Goal: Transaction & Acquisition: Purchase product/service

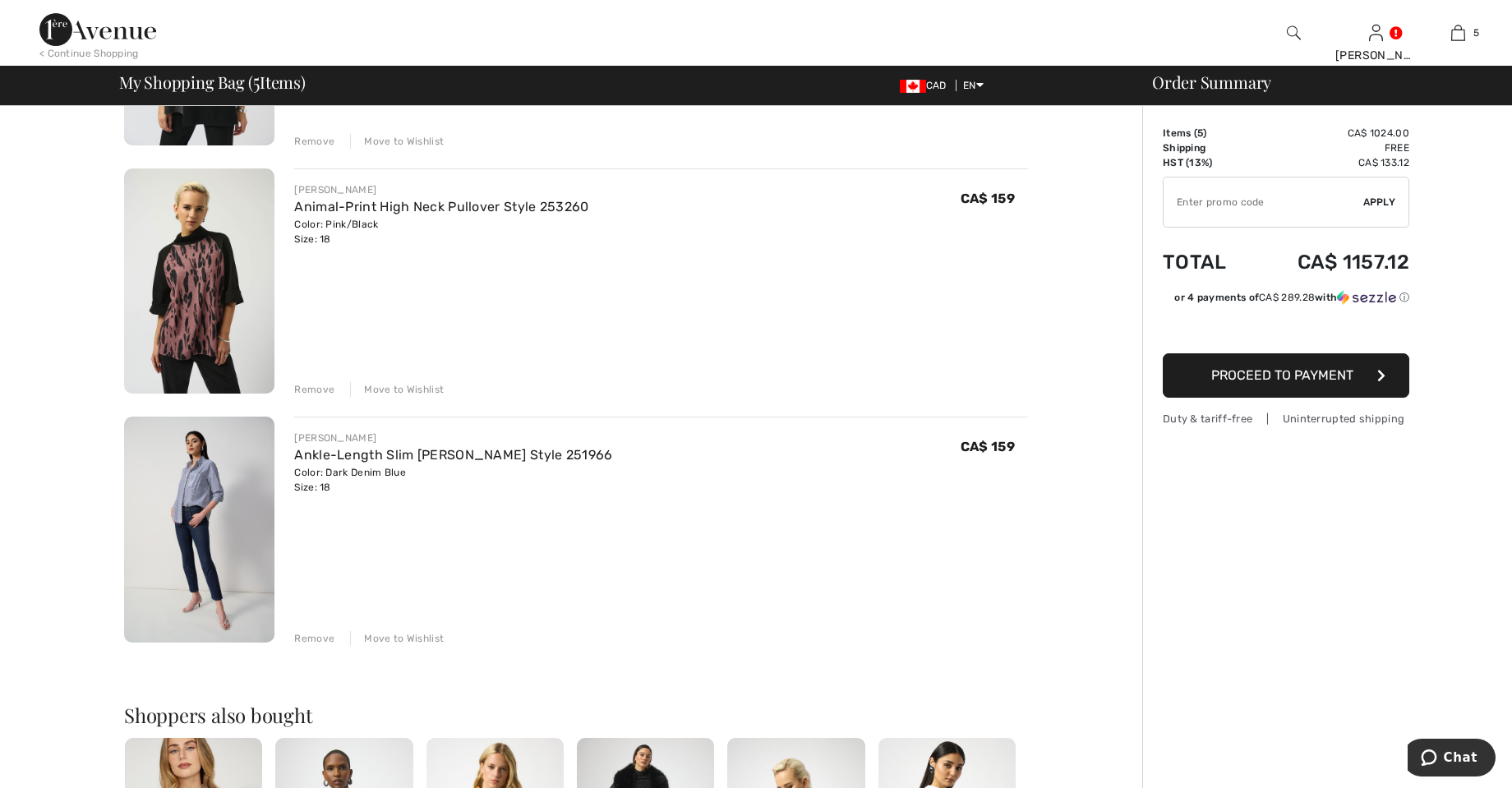
scroll to position [825, 0]
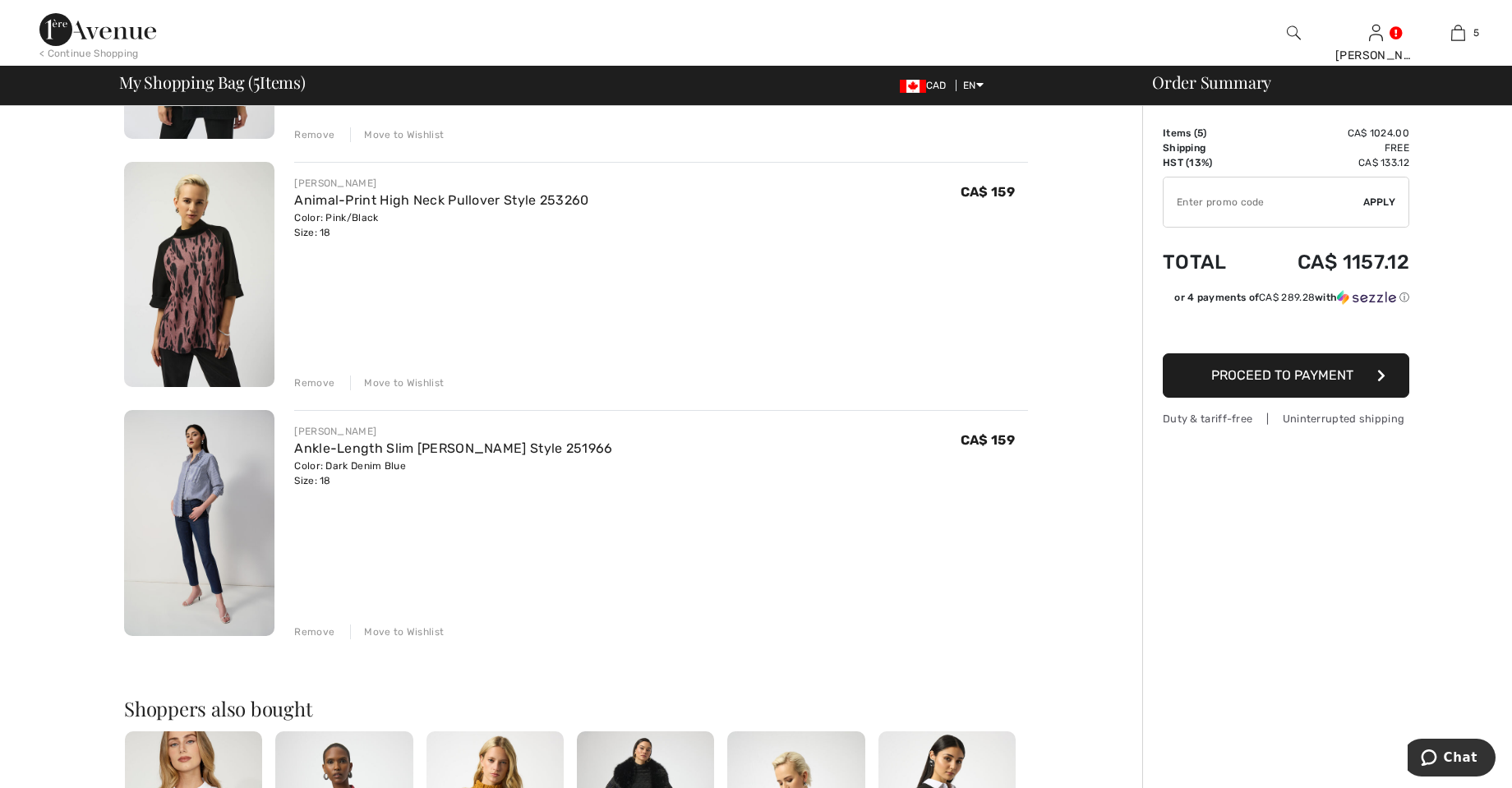
click at [341, 632] on div "Remove Move to Wishlist" at bounding box center [661, 631] width 734 height 18
click at [331, 621] on div "JOSEPH RIBKOFF Ankle-Length Slim Jean Style 251966 Color: Dark Denim Blue Size:…" at bounding box center [661, 524] width 734 height 229
click at [328, 626] on div "Remove" at bounding box center [314, 632] width 40 height 15
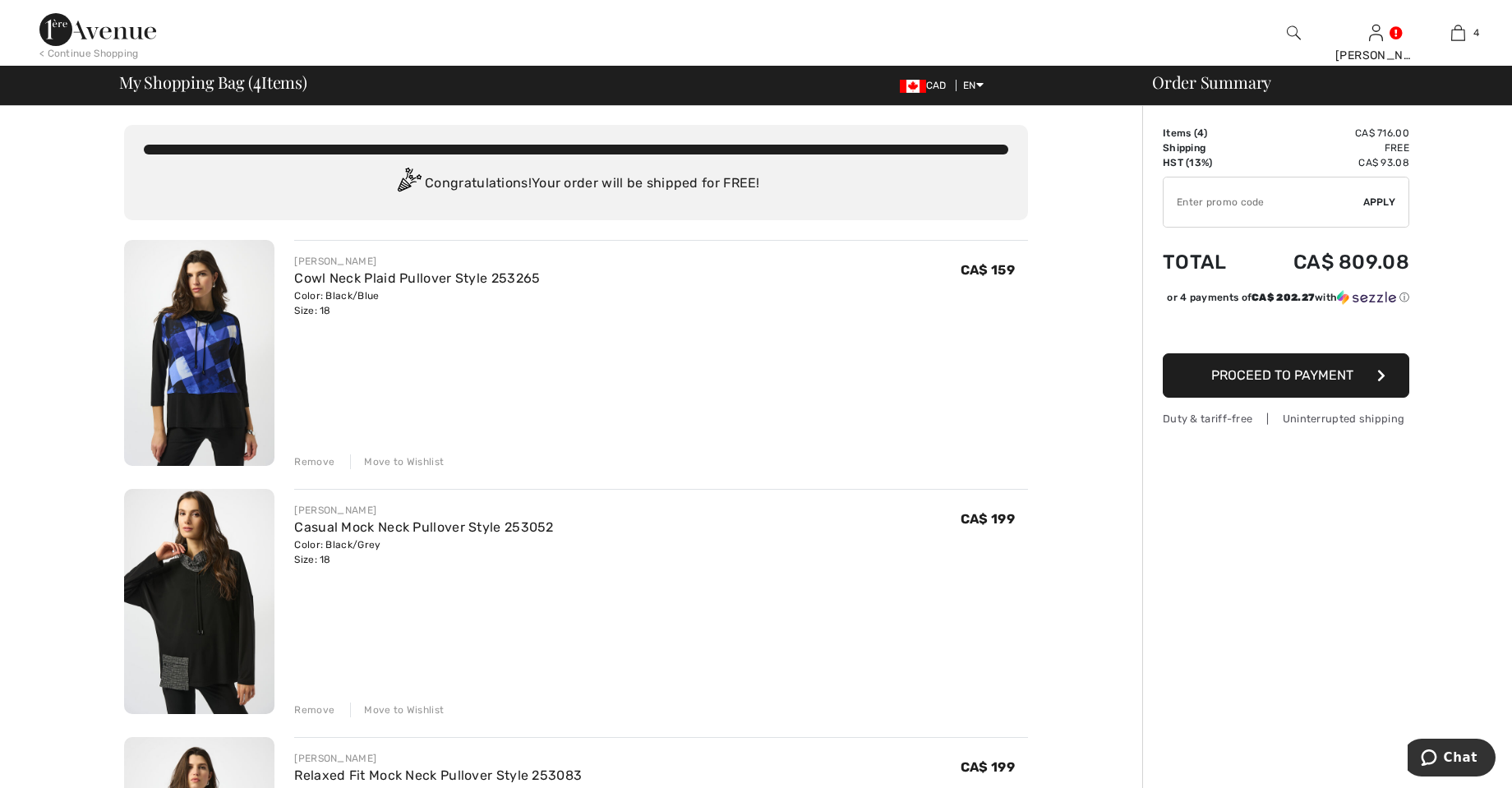
scroll to position [0, 0]
click at [1186, 35] on div "< Continue Shopping Barbara Hi, Barbara! 110 Reward points My Info Orders My Ad…" at bounding box center [756, 33] width 1512 height 66
click at [1207, 8] on div "< Continue Shopping Barbara Hi, Barbara! 110 Reward points My Info Orders My Ad…" at bounding box center [756, 33] width 1512 height 66
click at [1229, 35] on div "< Continue Shopping Barbara Hi, Barbara! 110 Reward points My Info Orders My Ad…" at bounding box center [756, 33] width 1512 height 66
click at [1282, 33] on div at bounding box center [1294, 33] width 82 height 66
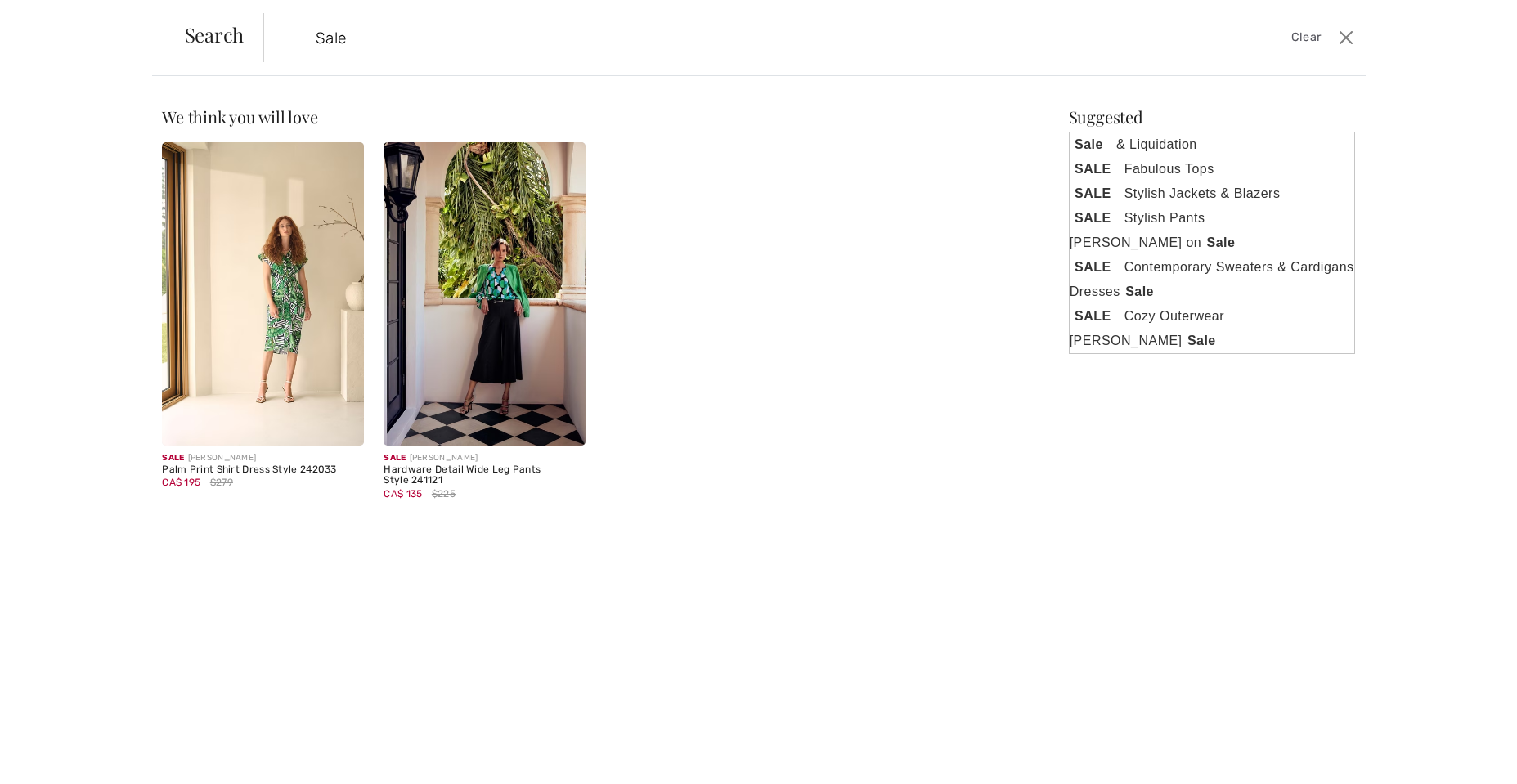
type input "Sale"
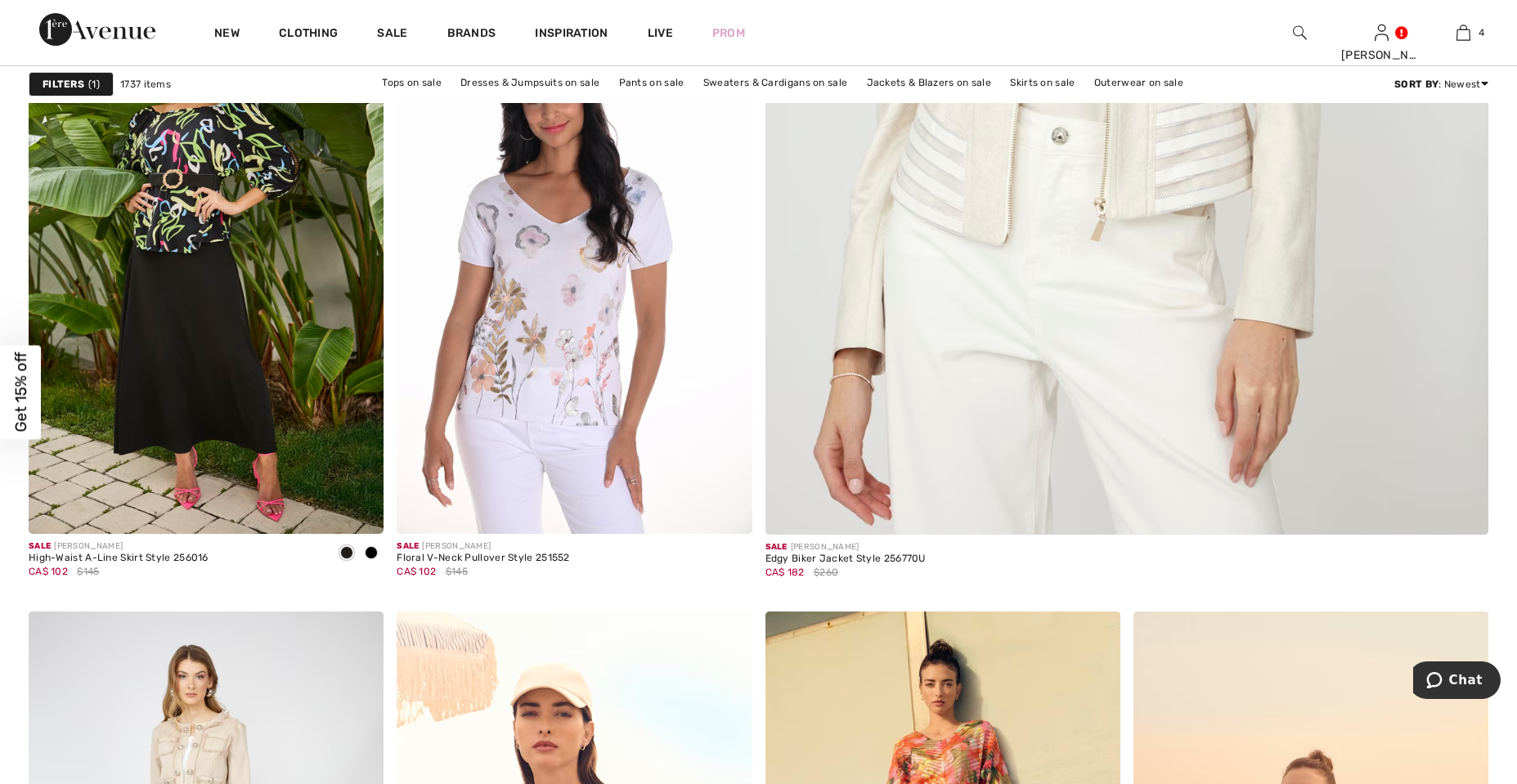
click at [1145, 394] on div "Close dialog Want 15% off your first order? You're just one step away from excl…" at bounding box center [758, 392] width 1517 height 784
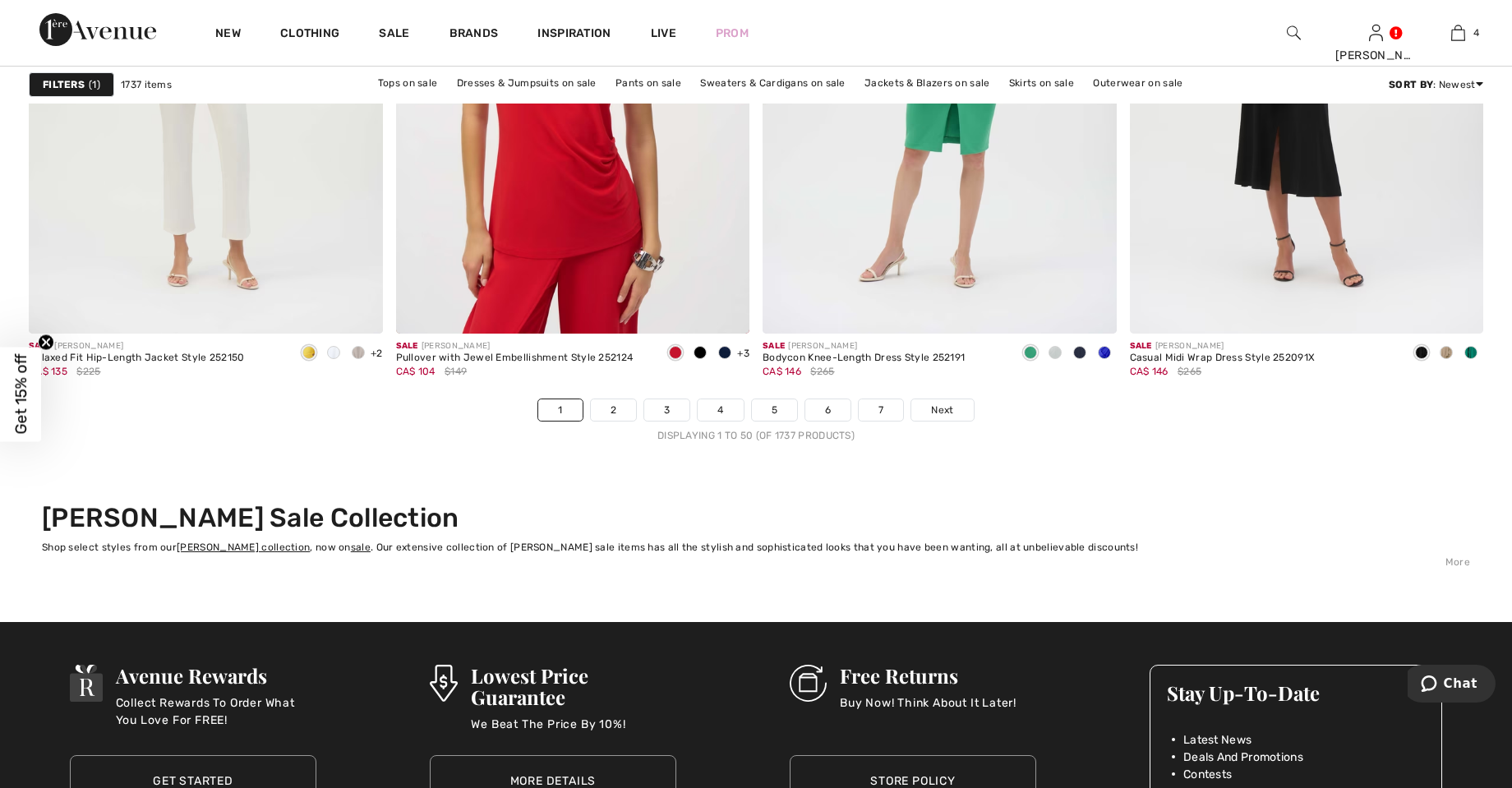
scroll to position [9021, 0]
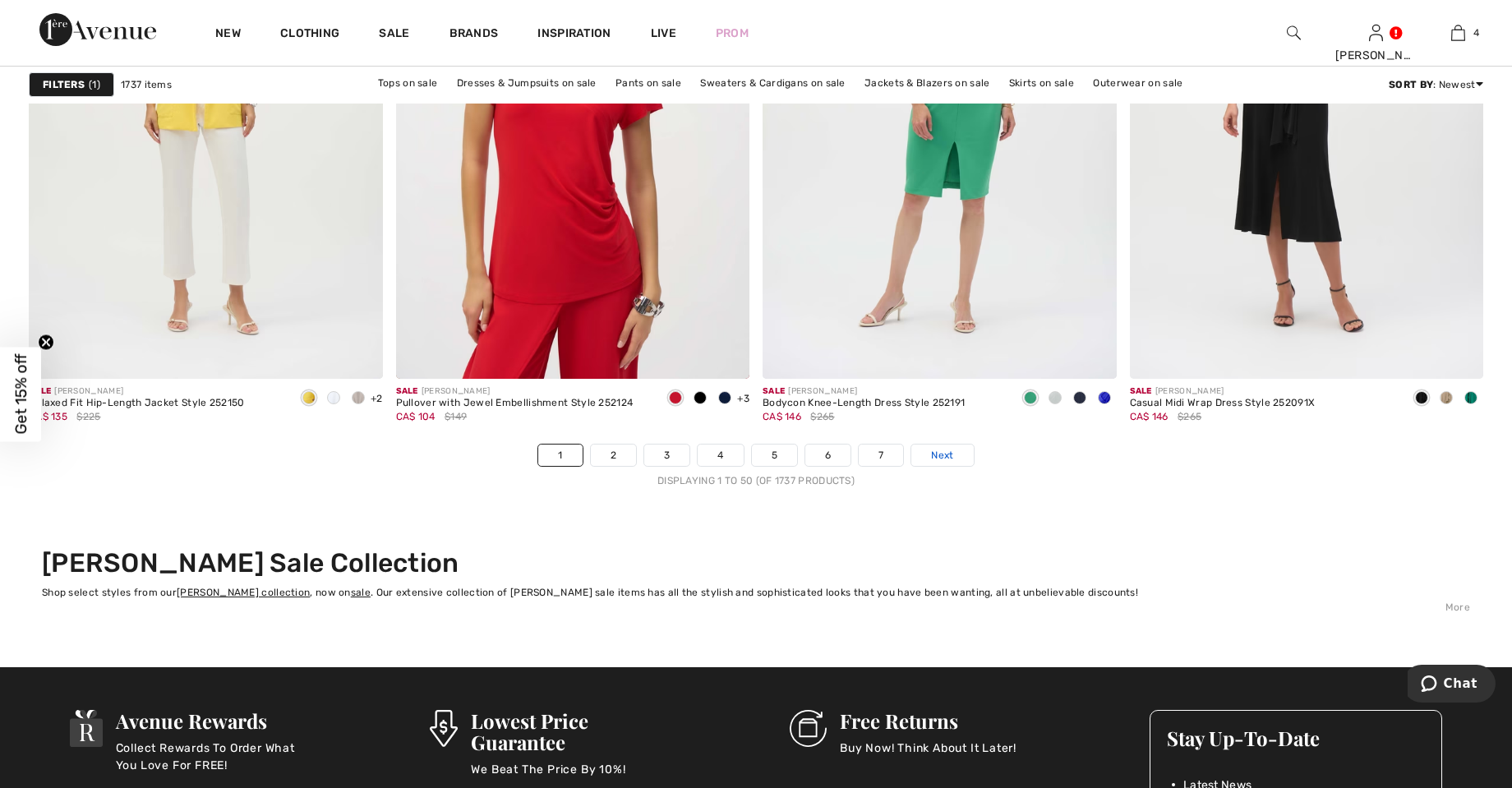
click at [951, 448] on span "Next" at bounding box center [942, 455] width 22 height 15
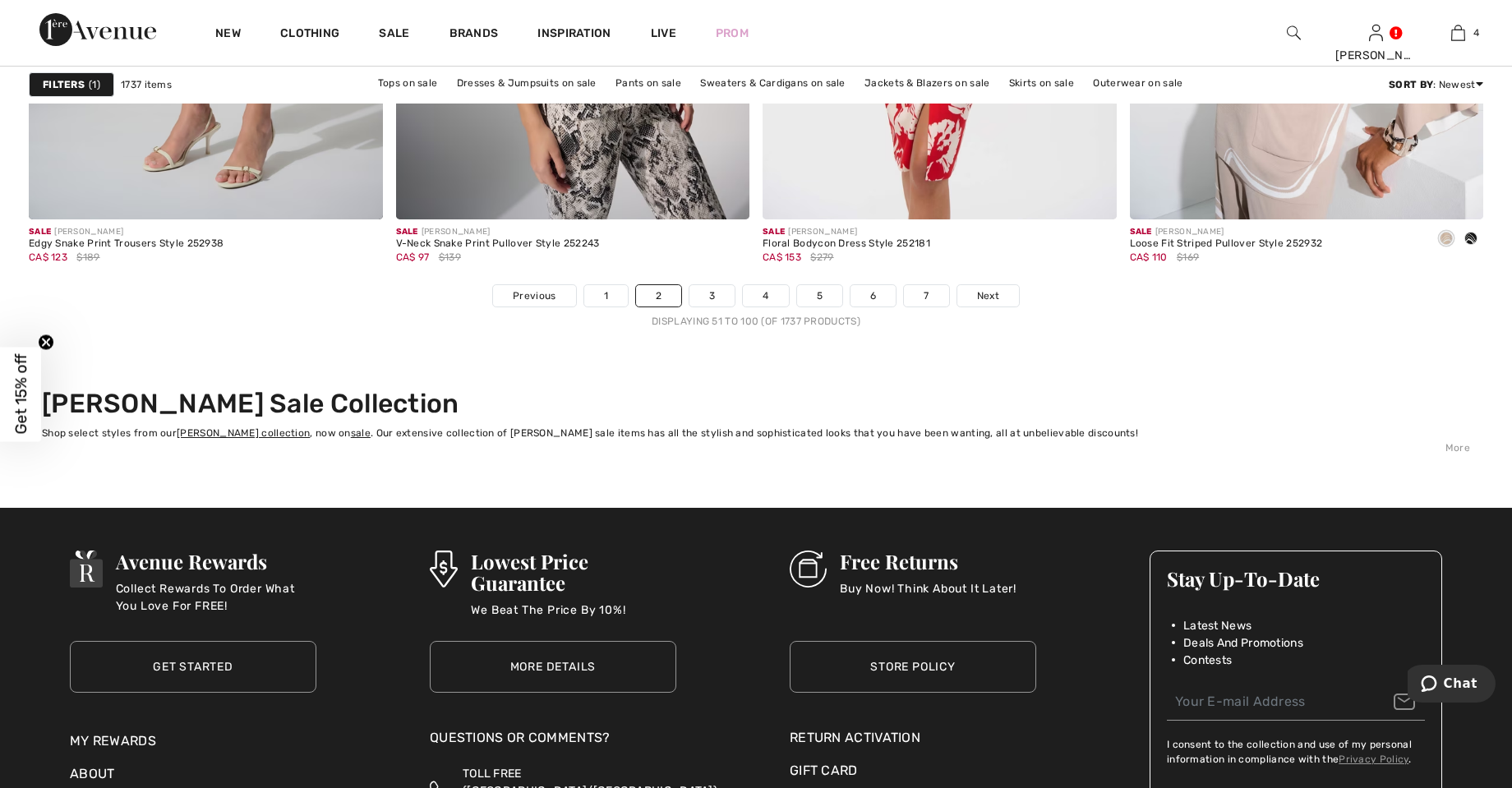
scroll to position [9185, 0]
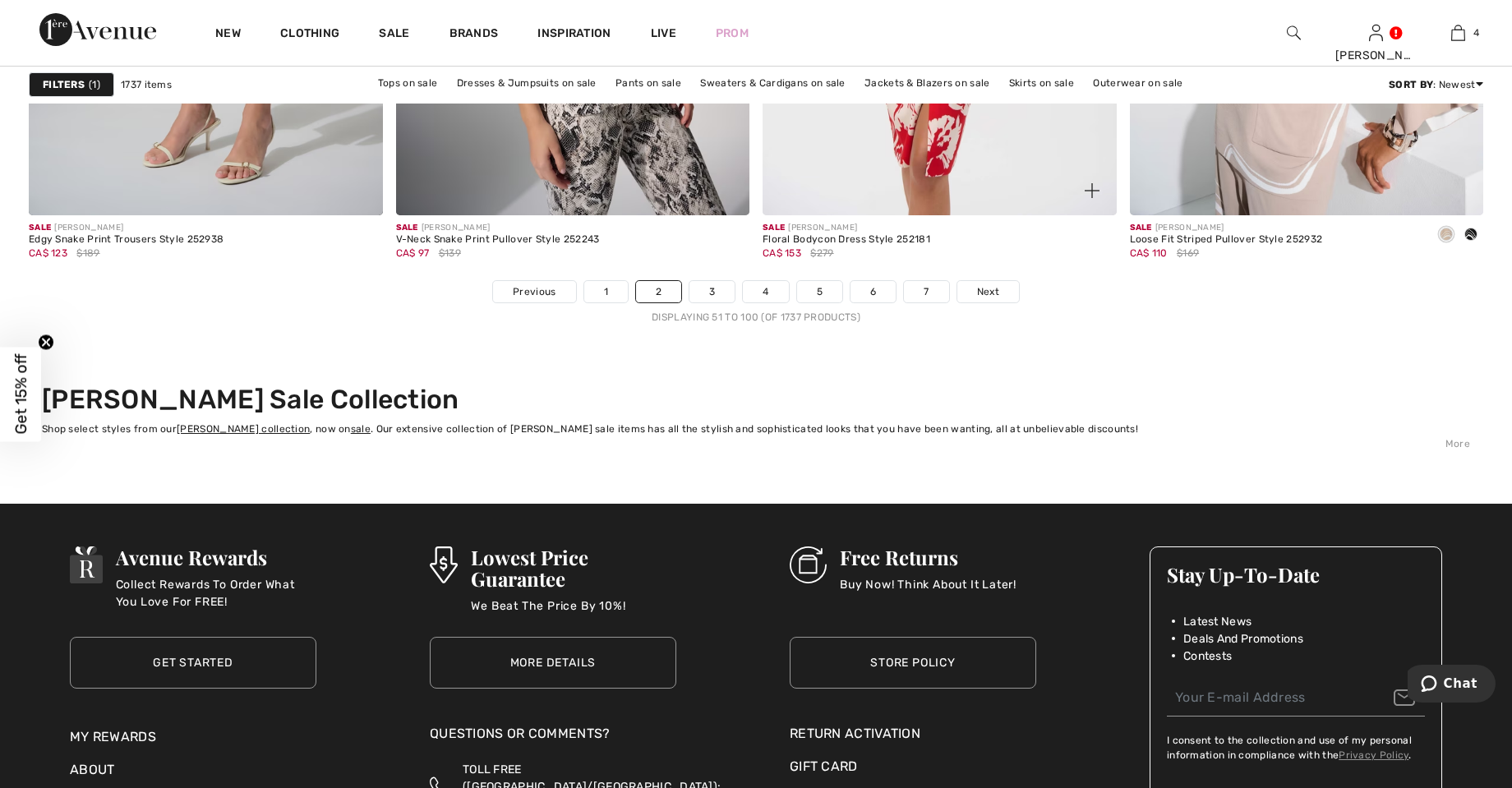
click at [1003, 276] on div "Sale JOSEPH RIBKOFF Floral Bodycon Dress Style 252181 CA$ 153 $279" at bounding box center [940, 247] width 355 height 65
click at [988, 271] on div "Sale JOSEPH RIBKOFF Floral Bodycon Dress Style 252181 CA$ 153 $279" at bounding box center [940, 247] width 355 height 65
click at [995, 292] on span "Next" at bounding box center [988, 292] width 22 height 15
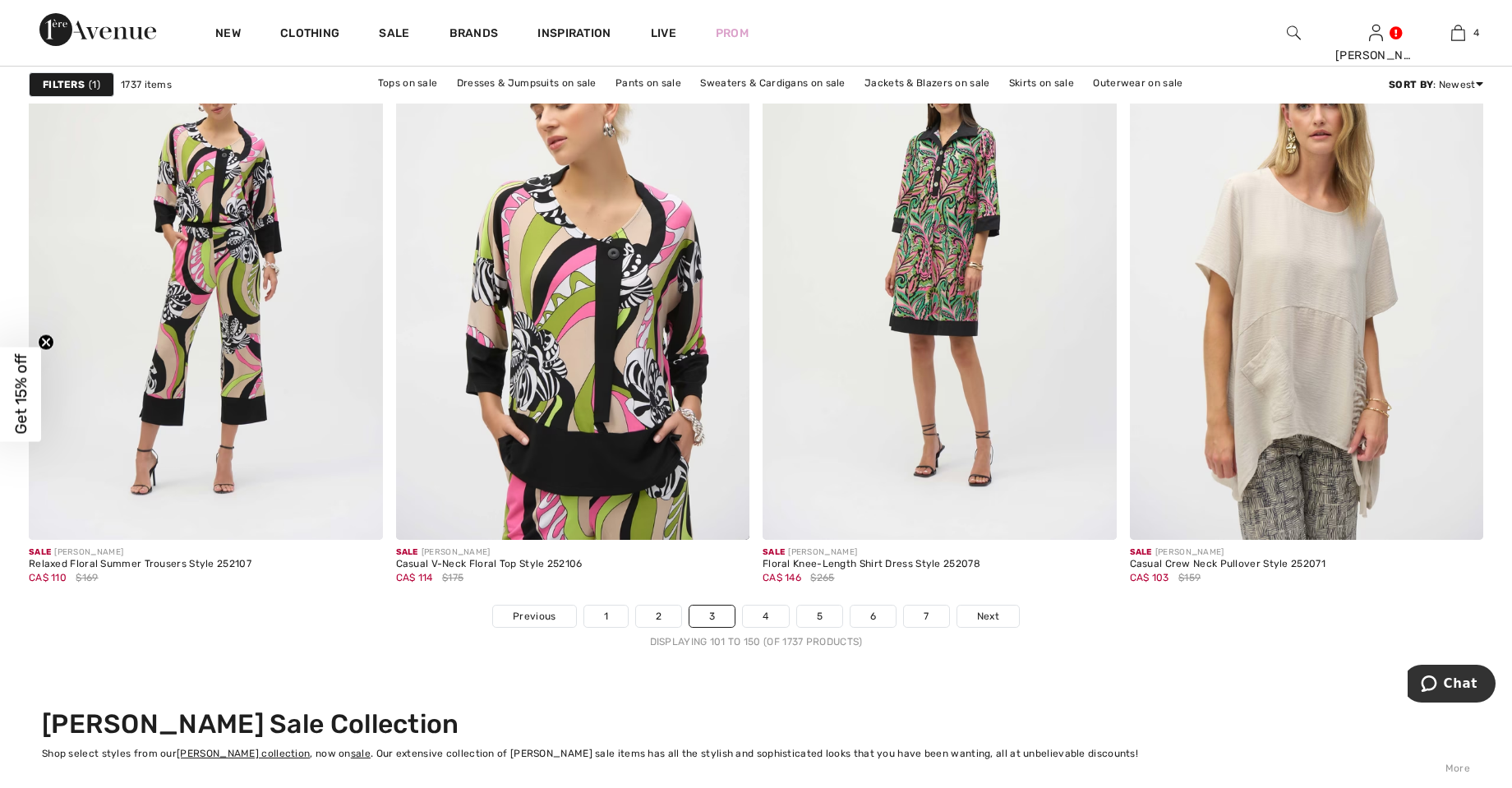
scroll to position [8867, 0]
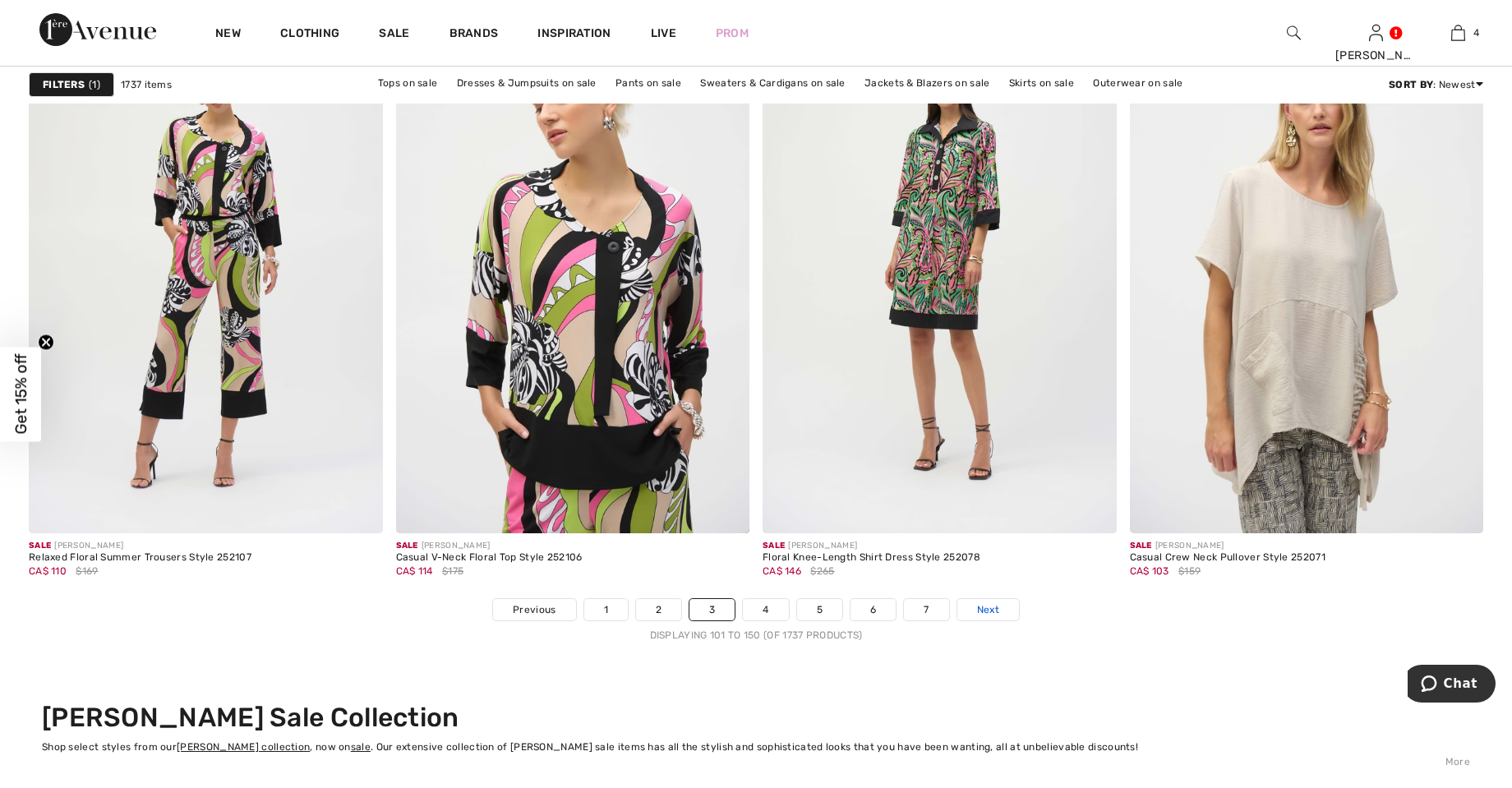
click at [998, 617] on span "Next" at bounding box center [988, 610] width 22 height 15
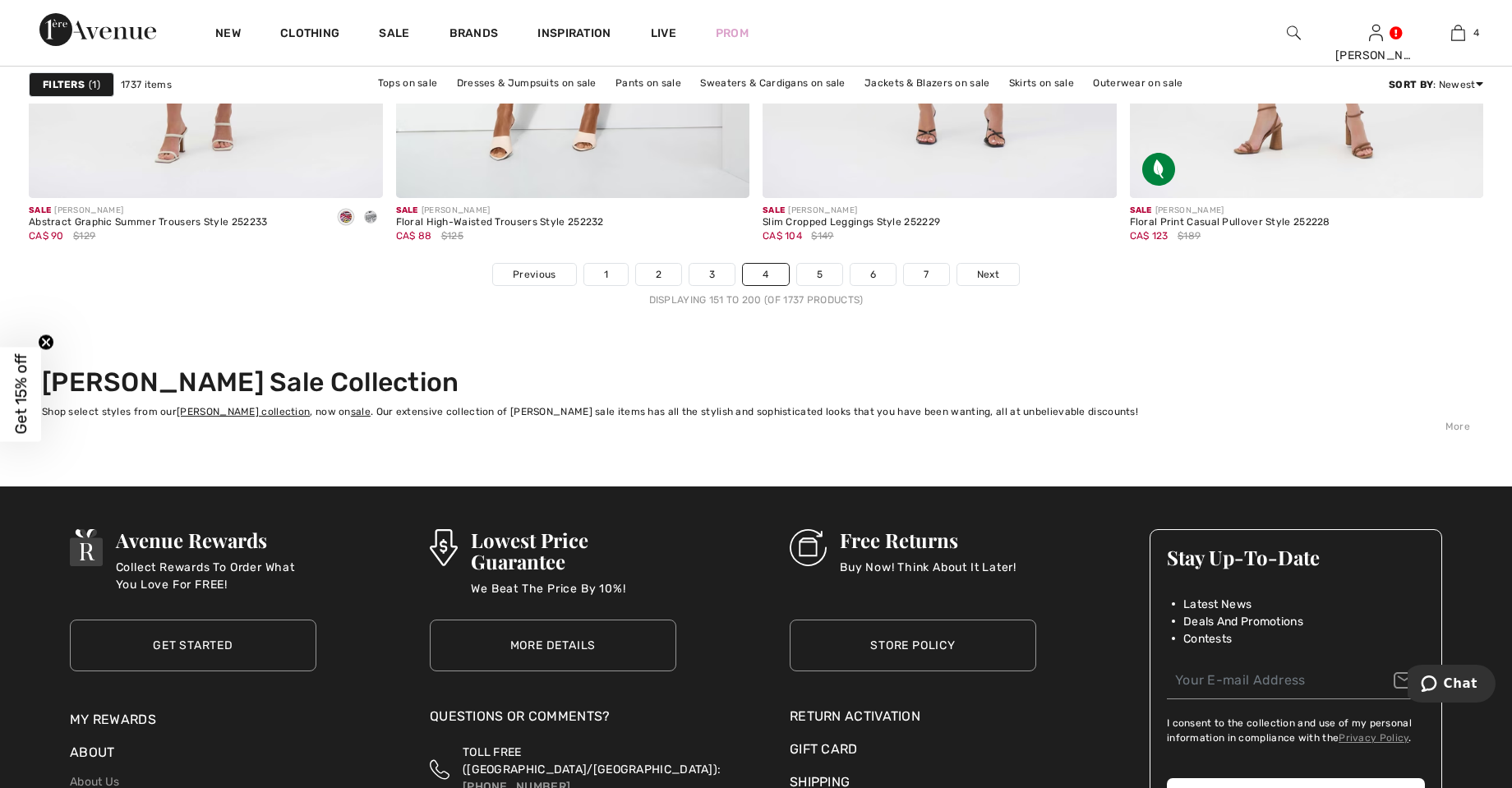
scroll to position [9219, 0]
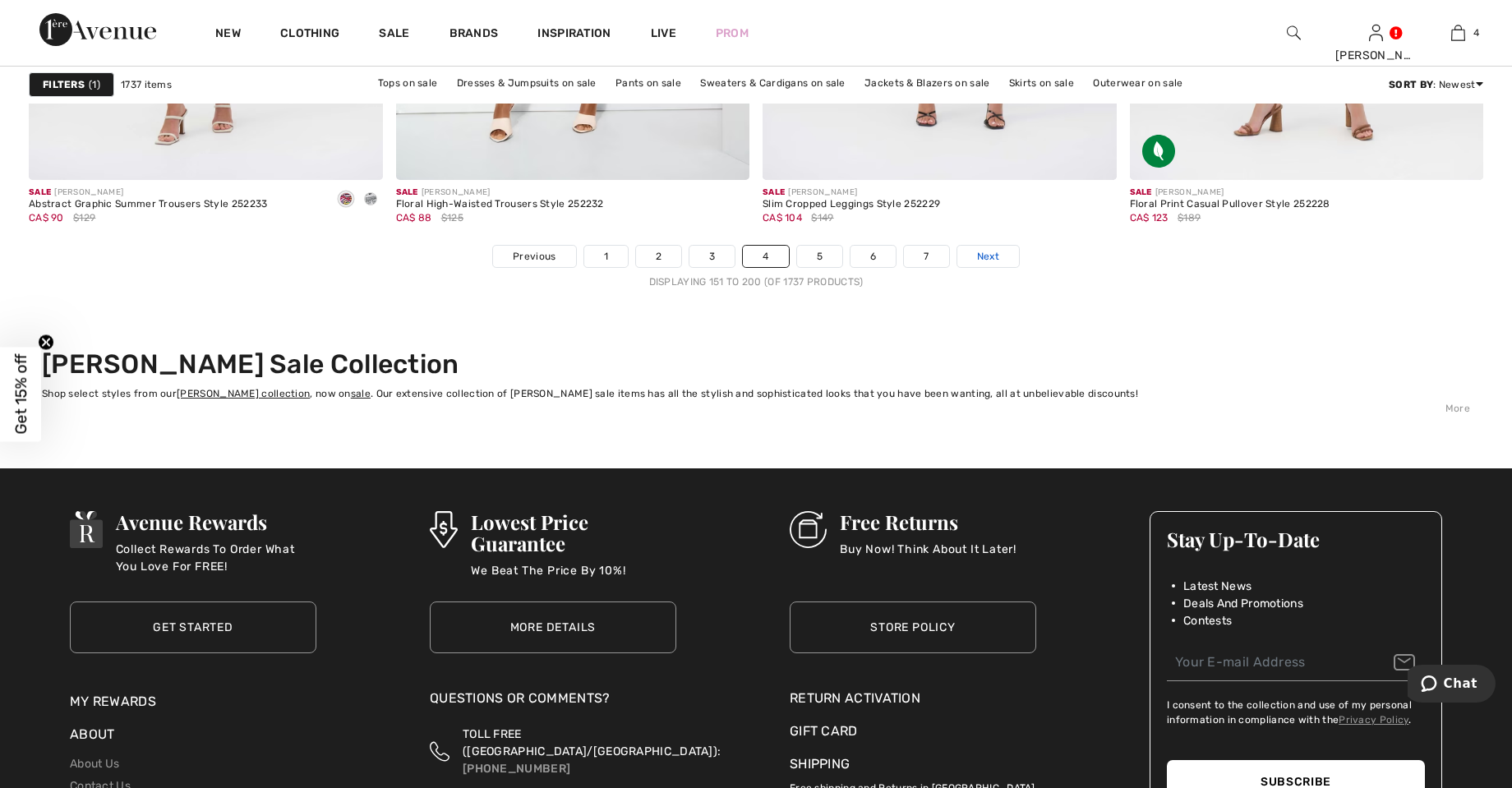
click at [999, 264] on link "Next" at bounding box center [988, 256] width 62 height 21
click at [992, 261] on span "Next" at bounding box center [988, 256] width 22 height 15
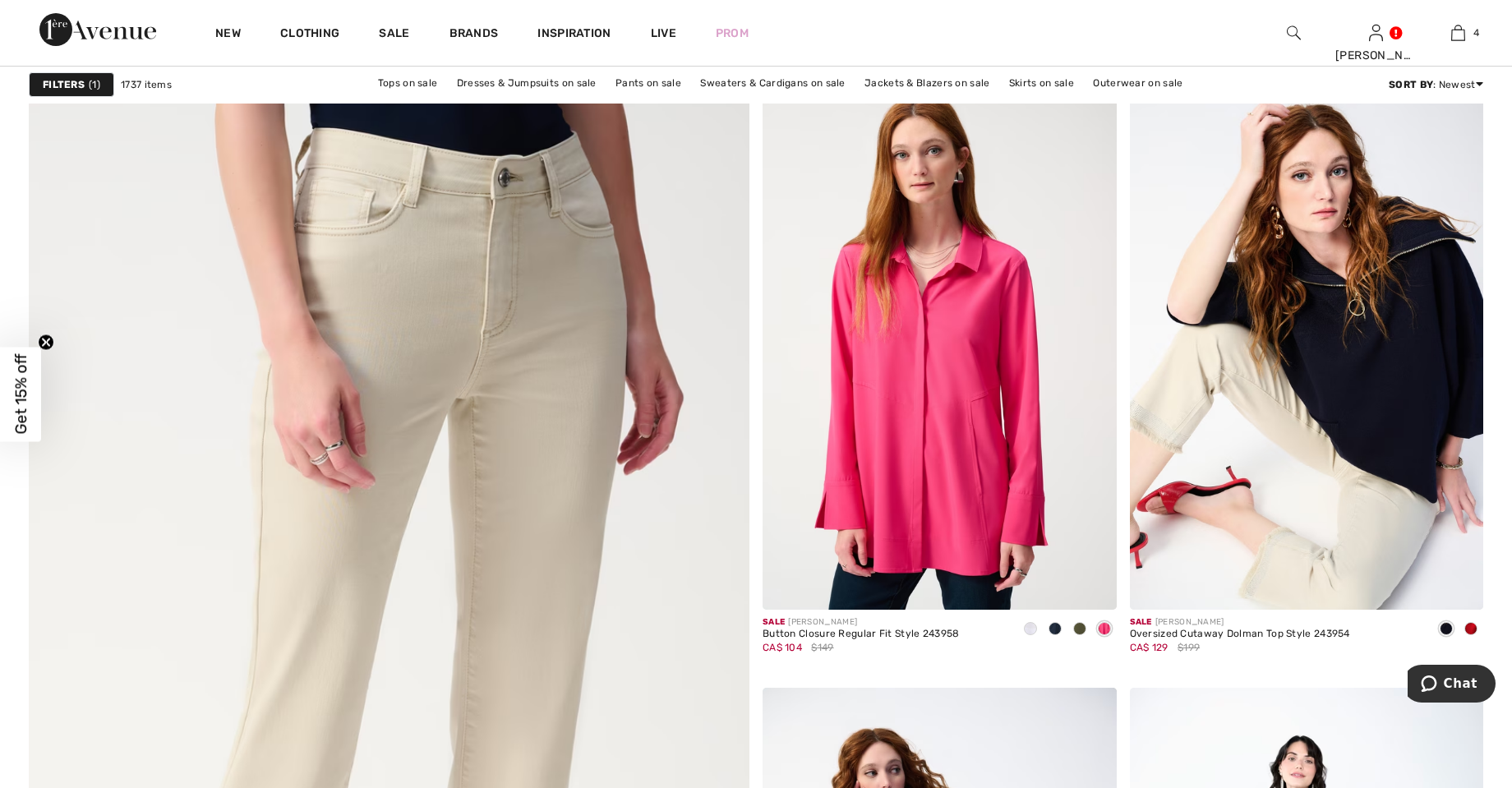
scroll to position [4909, 0]
click at [1059, 638] on div at bounding box center [1055, 629] width 25 height 27
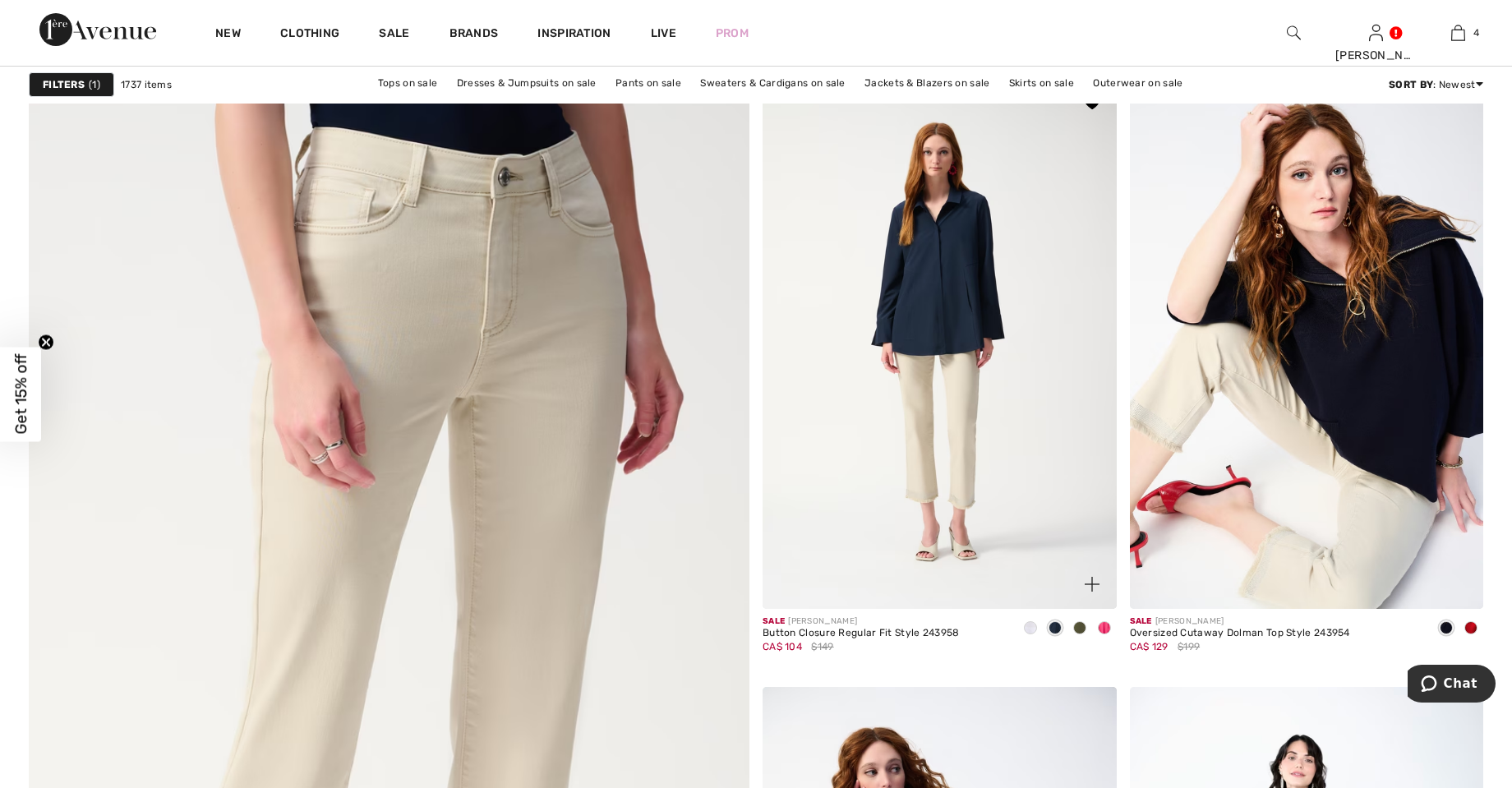
click at [989, 401] on img at bounding box center [940, 344] width 355 height 531
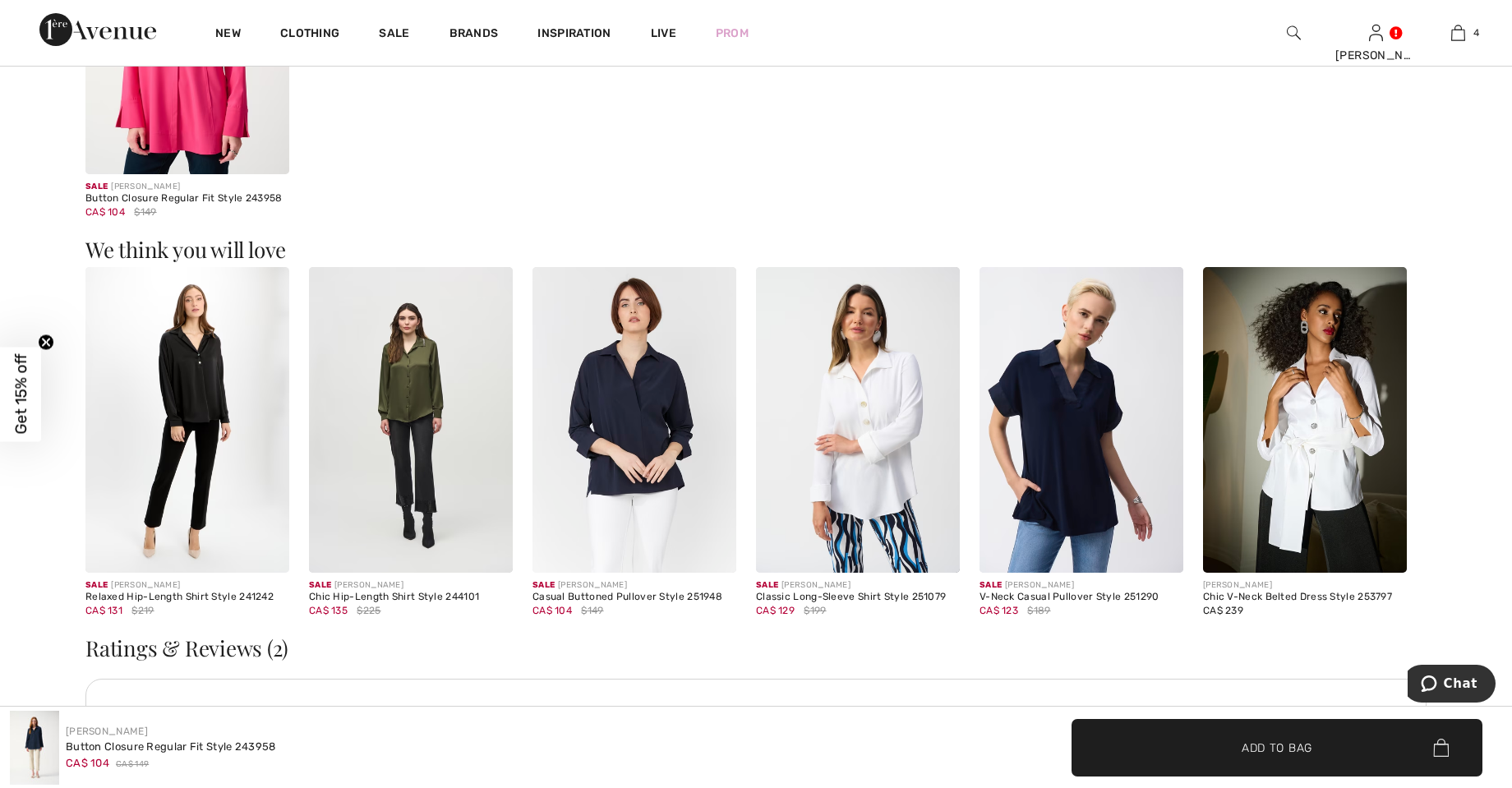
scroll to position [2069, 0]
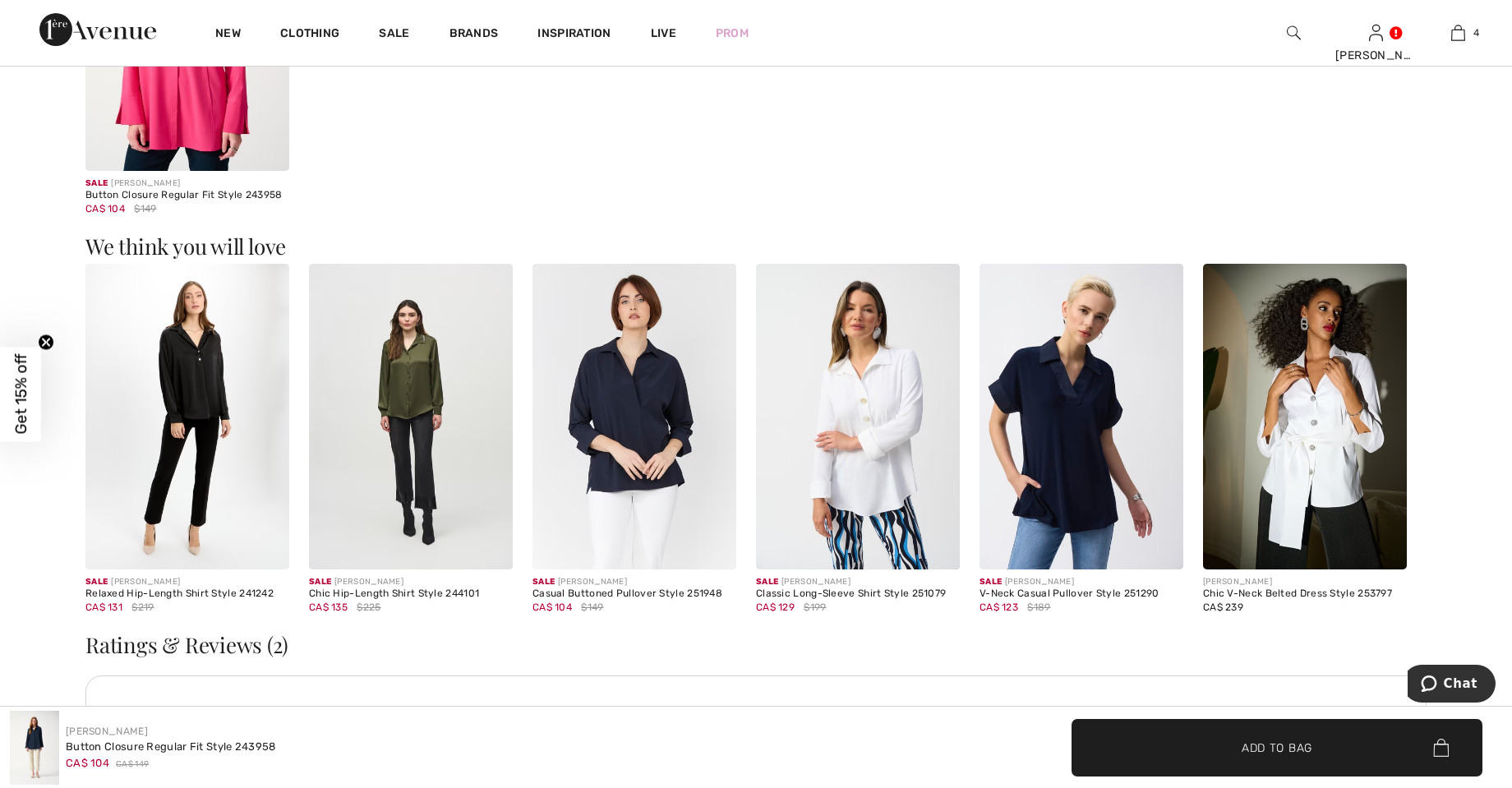
click at [207, 388] on img at bounding box center [187, 416] width 204 height 306
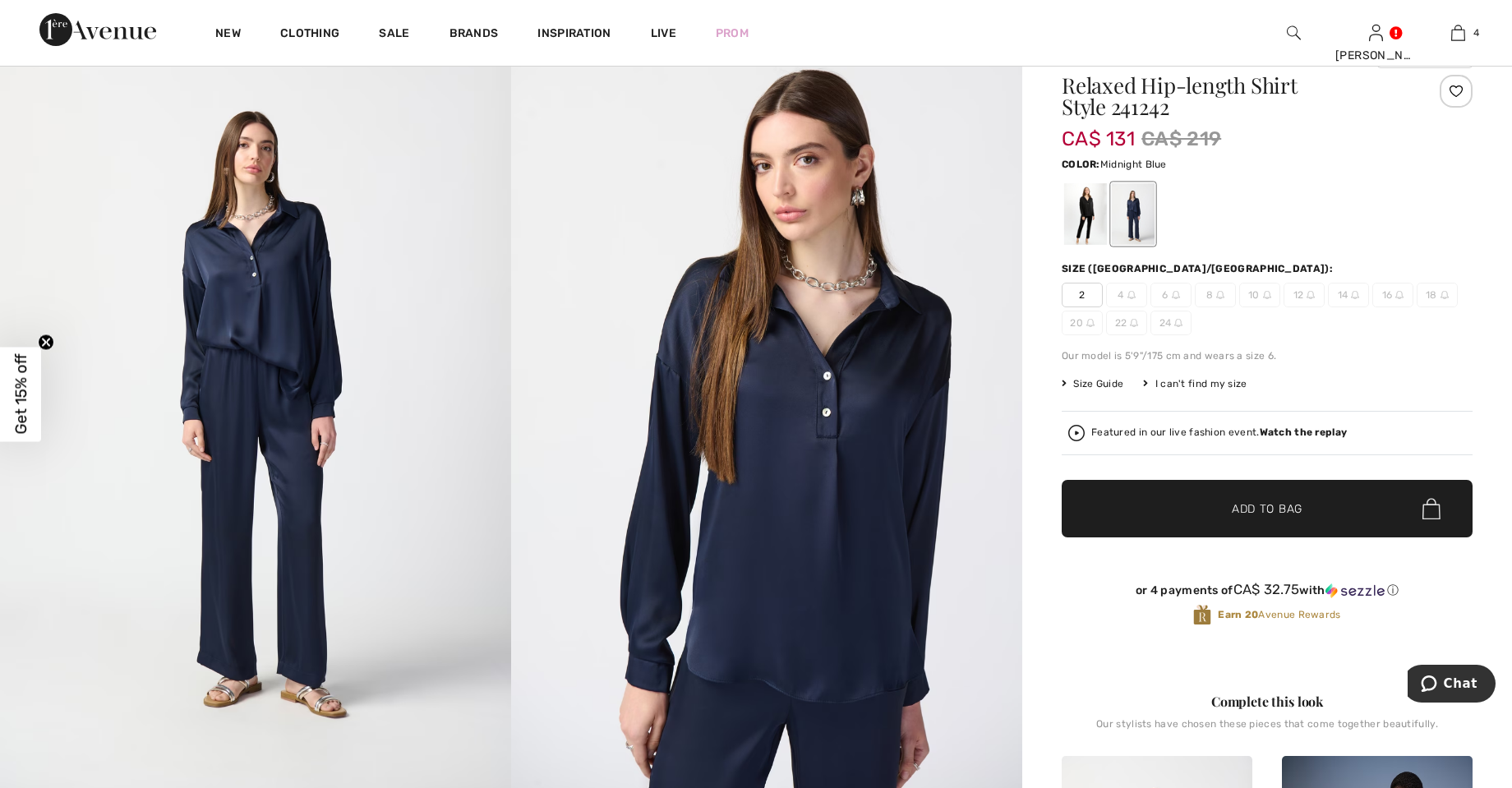
scroll to position [72, 0]
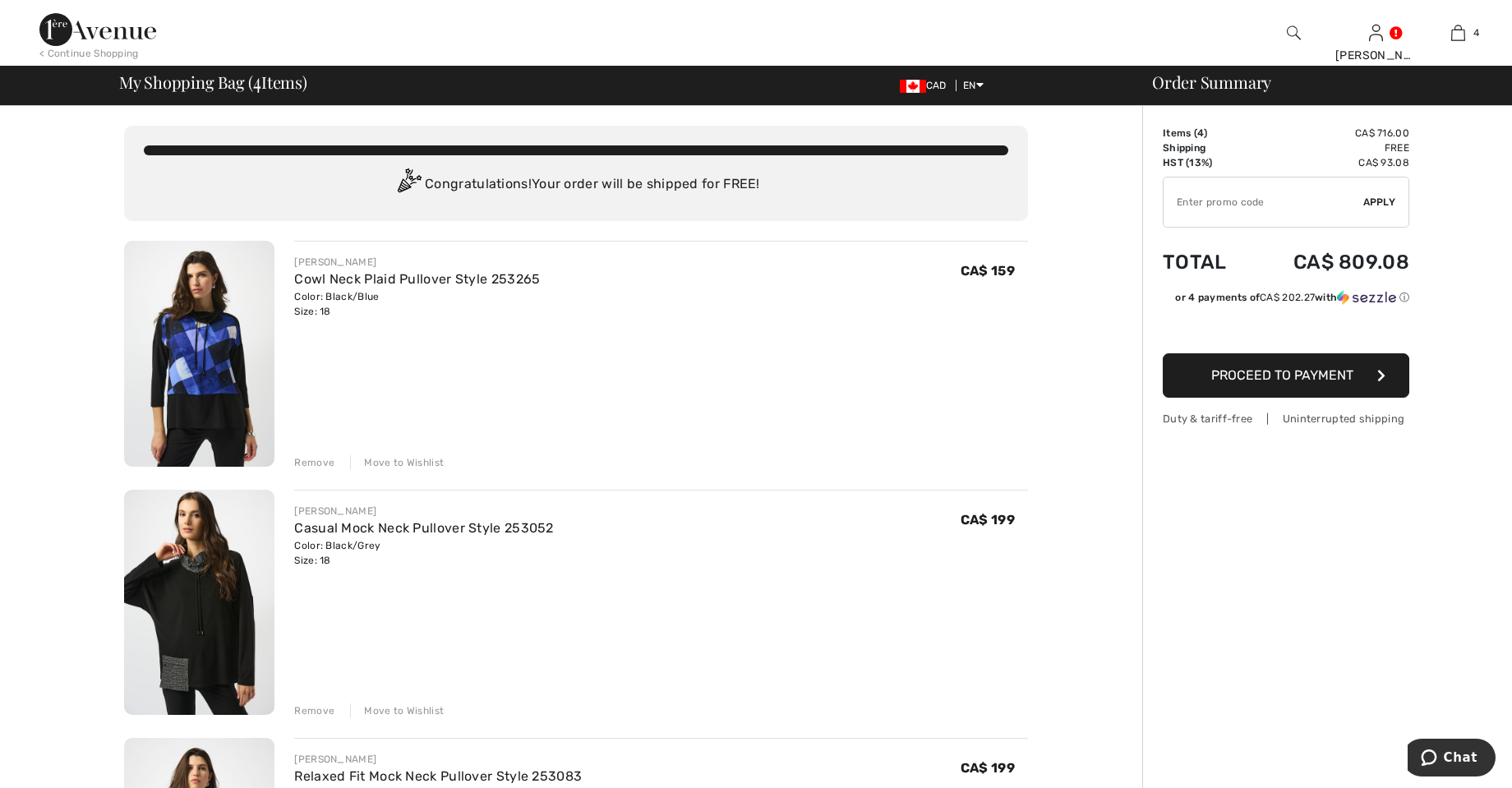
click at [1300, 37] on img at bounding box center [1294, 33] width 14 height 20
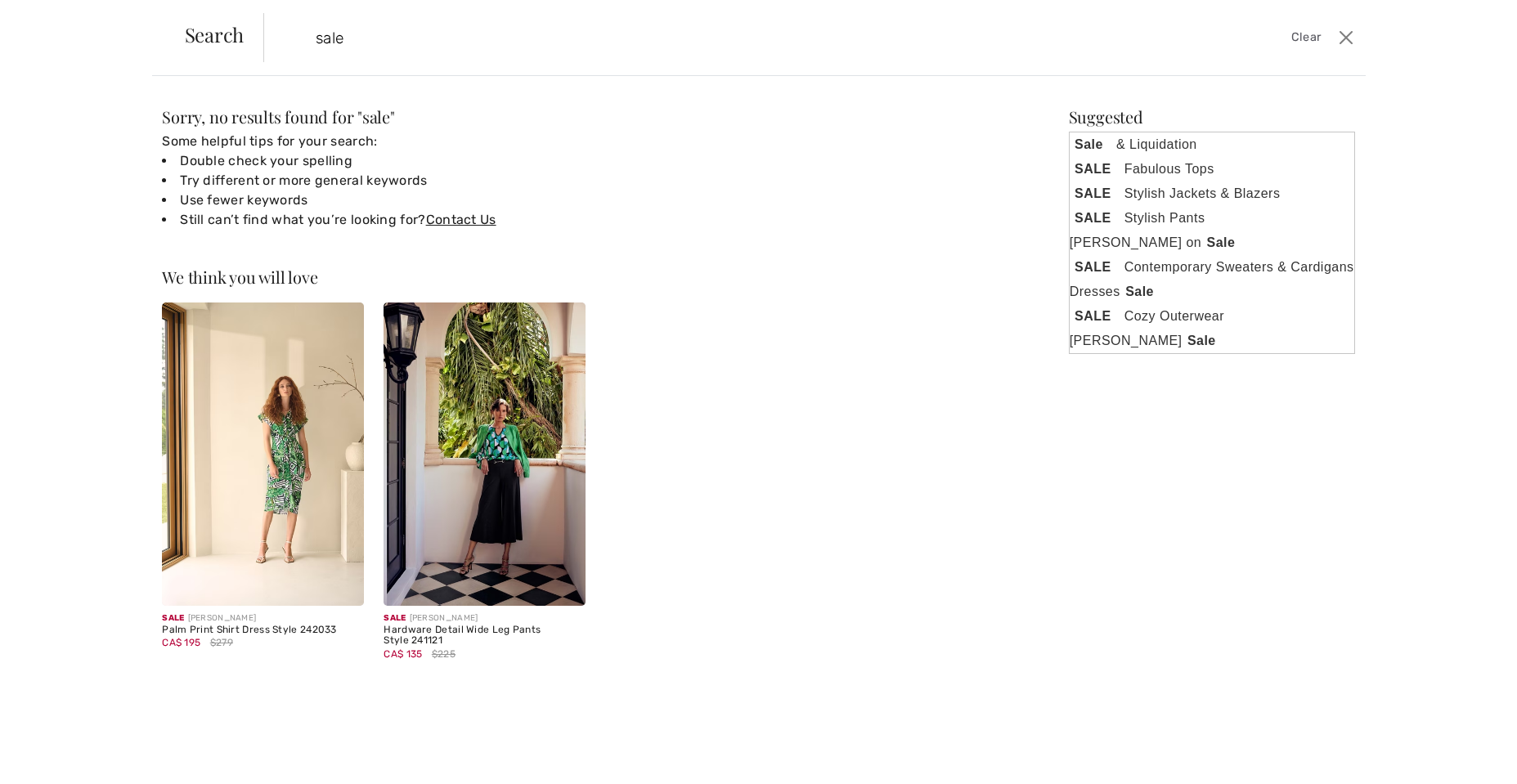
click at [389, 28] on input "sale" at bounding box center [690, 38] width 773 height 49
click at [1296, 22] on form "sale Clear" at bounding box center [798, 38] width 1071 height 49
click at [371, 32] on input "sale" at bounding box center [690, 38] width 773 height 49
type input "s"
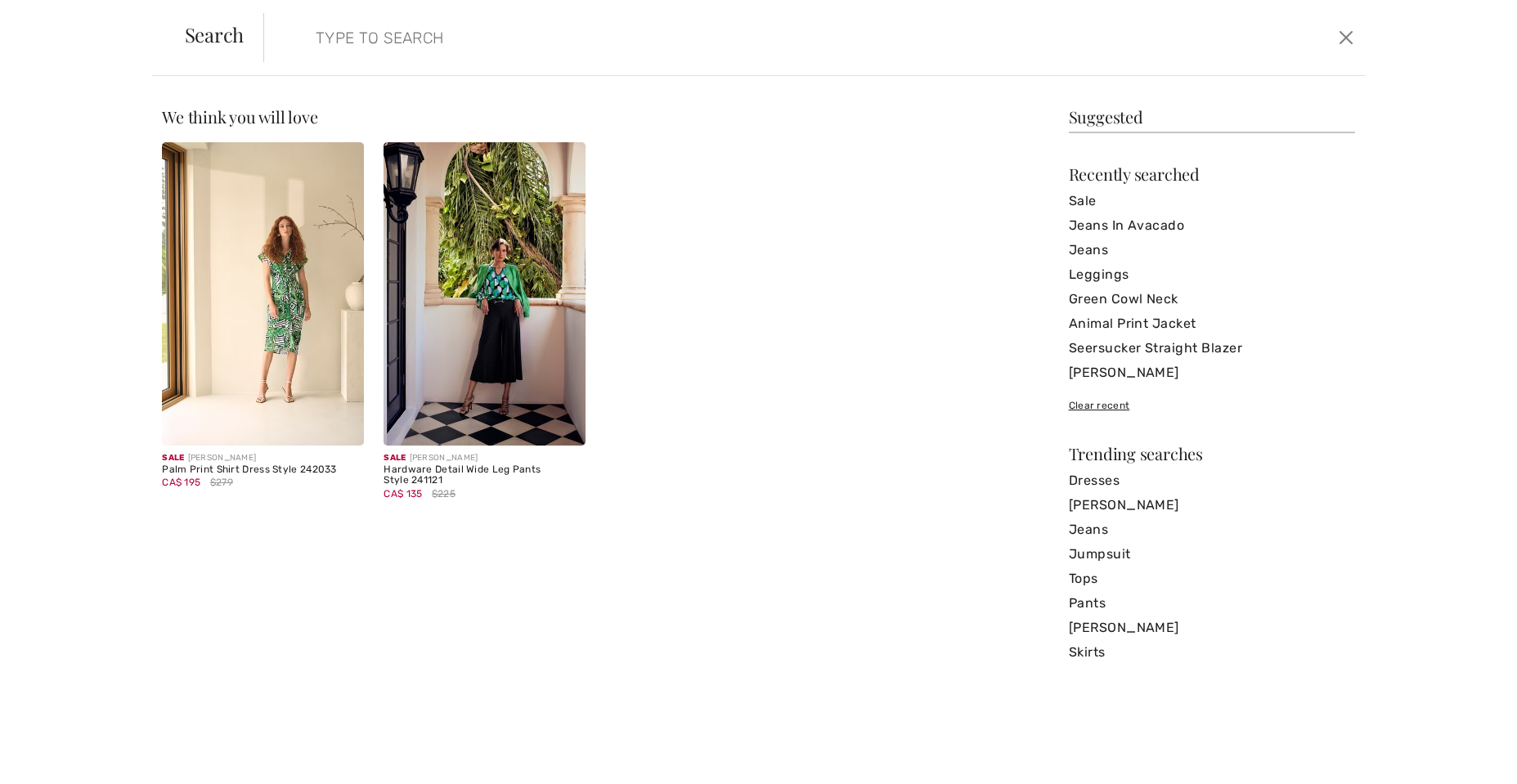
click at [322, 28] on input "search" at bounding box center [690, 38] width 773 height 49
click at [327, 57] on input "search" at bounding box center [690, 38] width 773 height 49
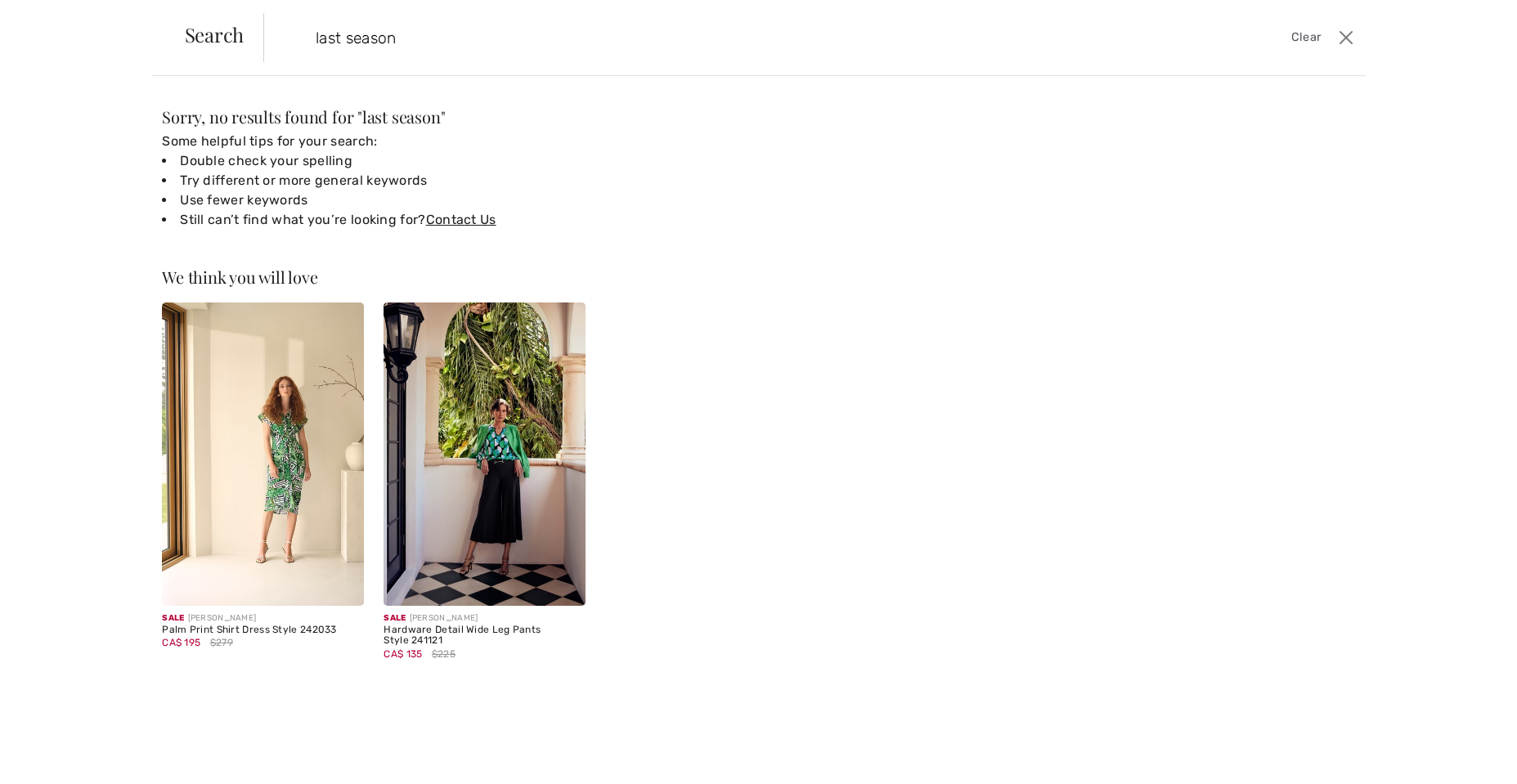
type input "last season"
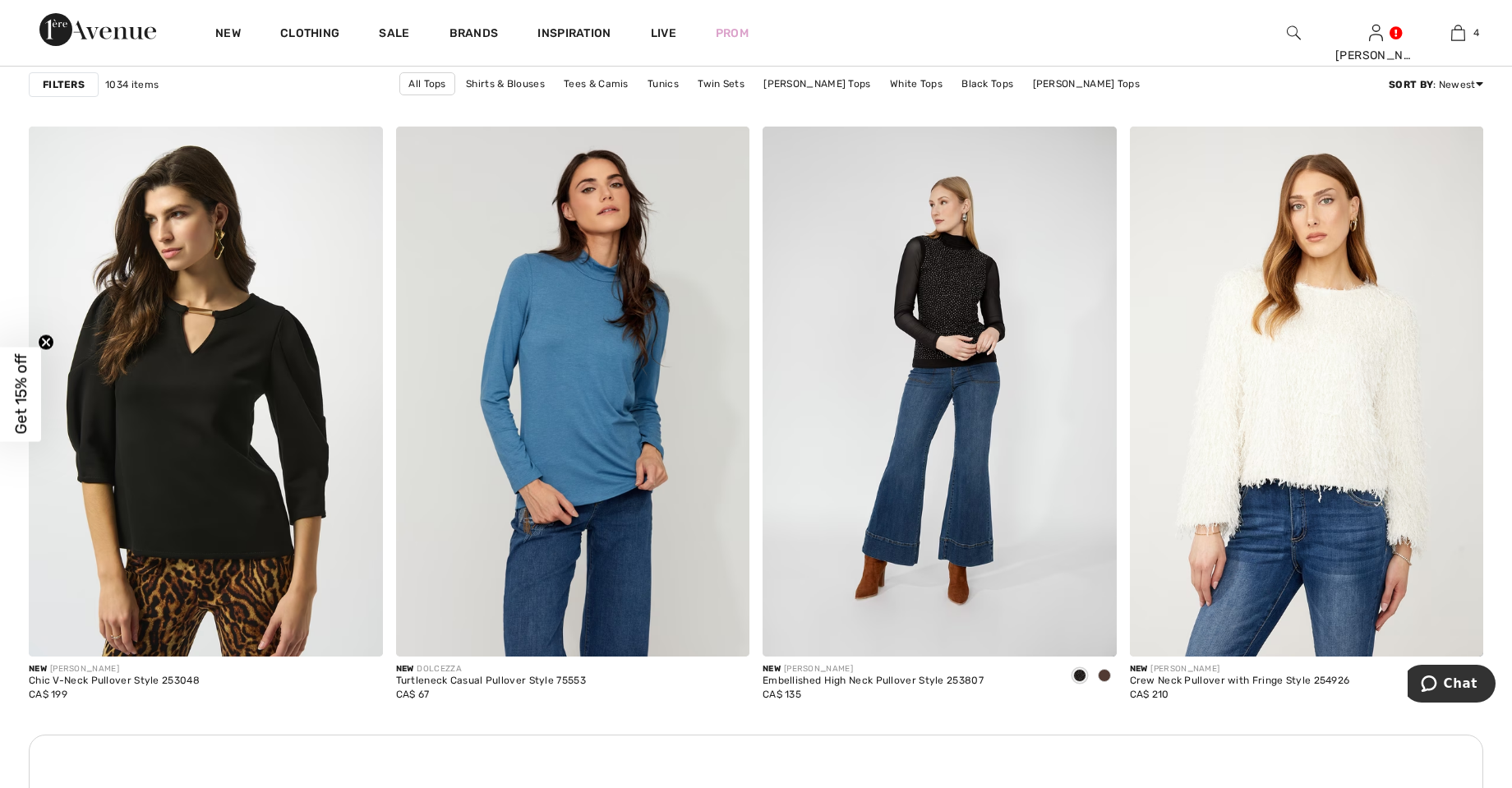
scroll to position [4015, 0]
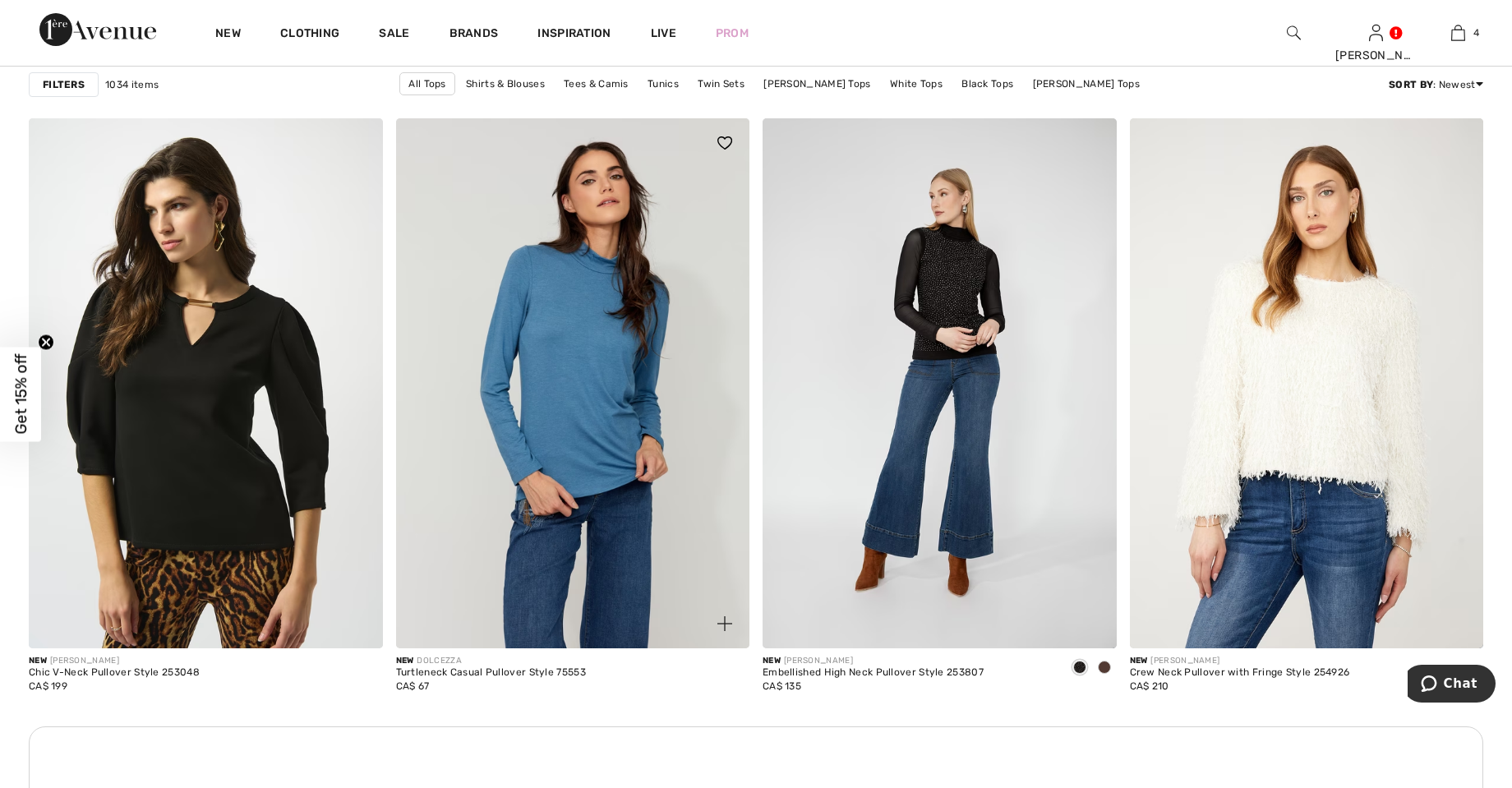
click at [571, 354] on img at bounding box center [574, 384] width 355 height 531
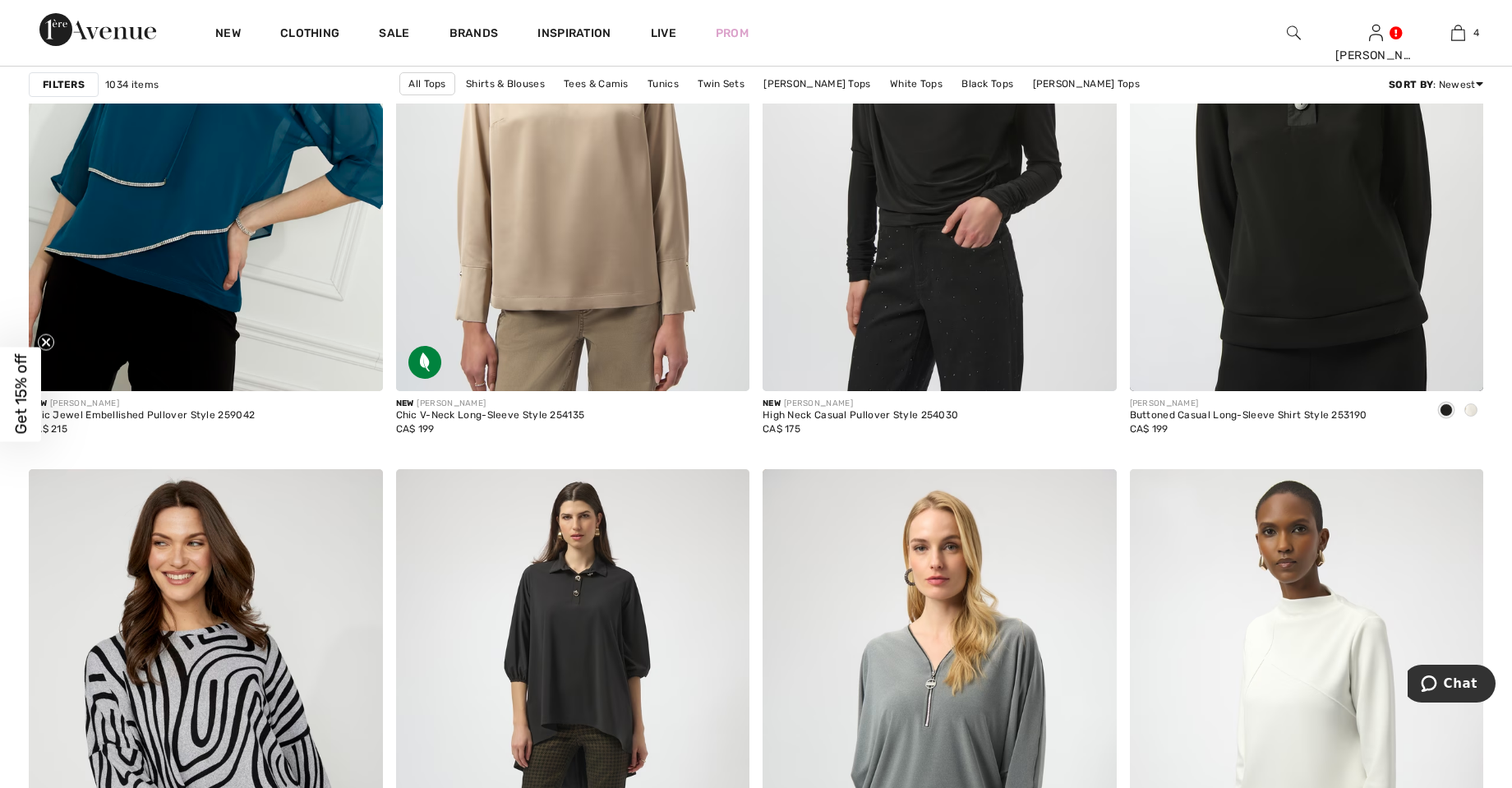
scroll to position [7770, 0]
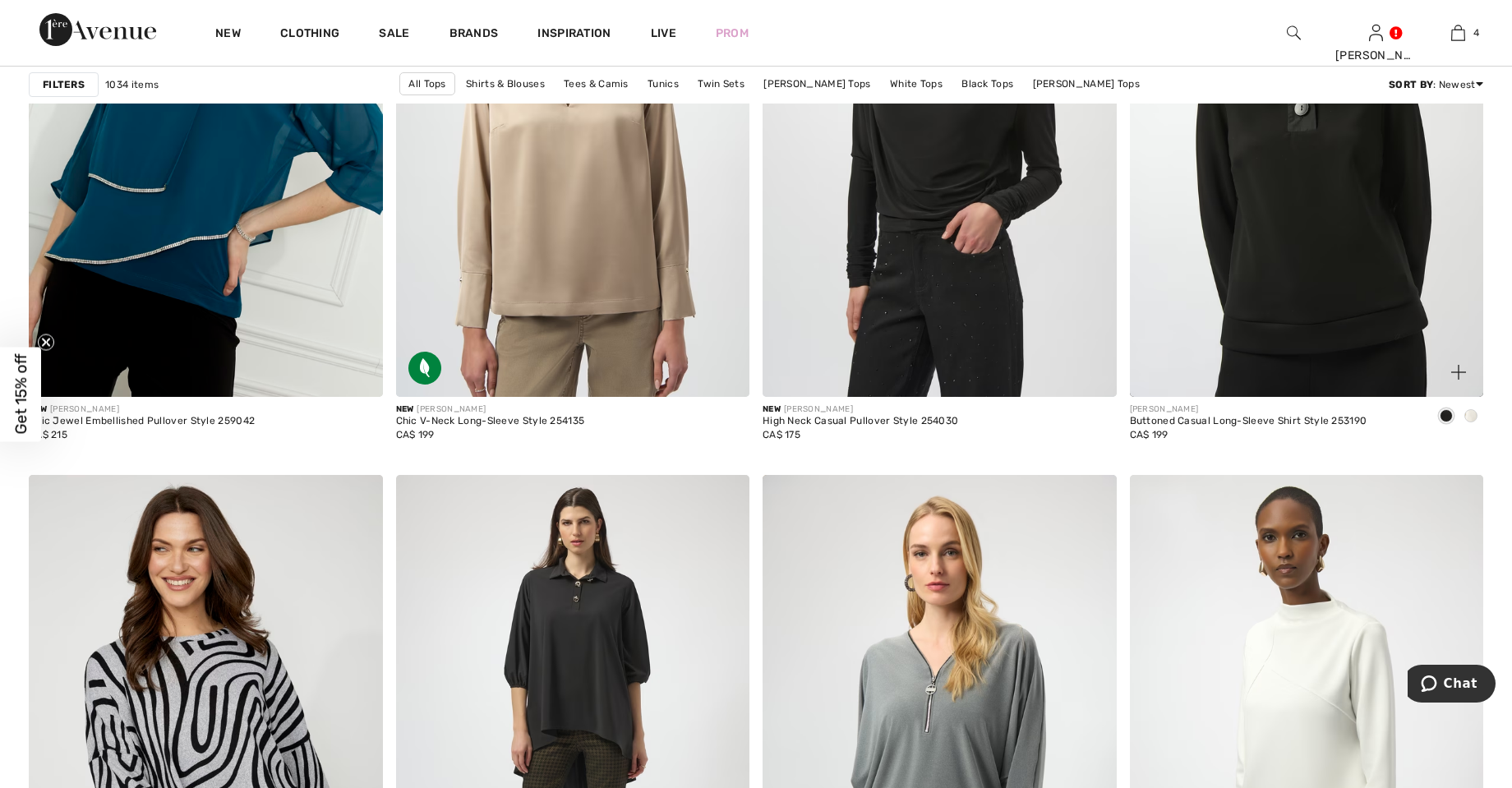
click at [1463, 418] on div at bounding box center [1472, 416] width 25 height 27
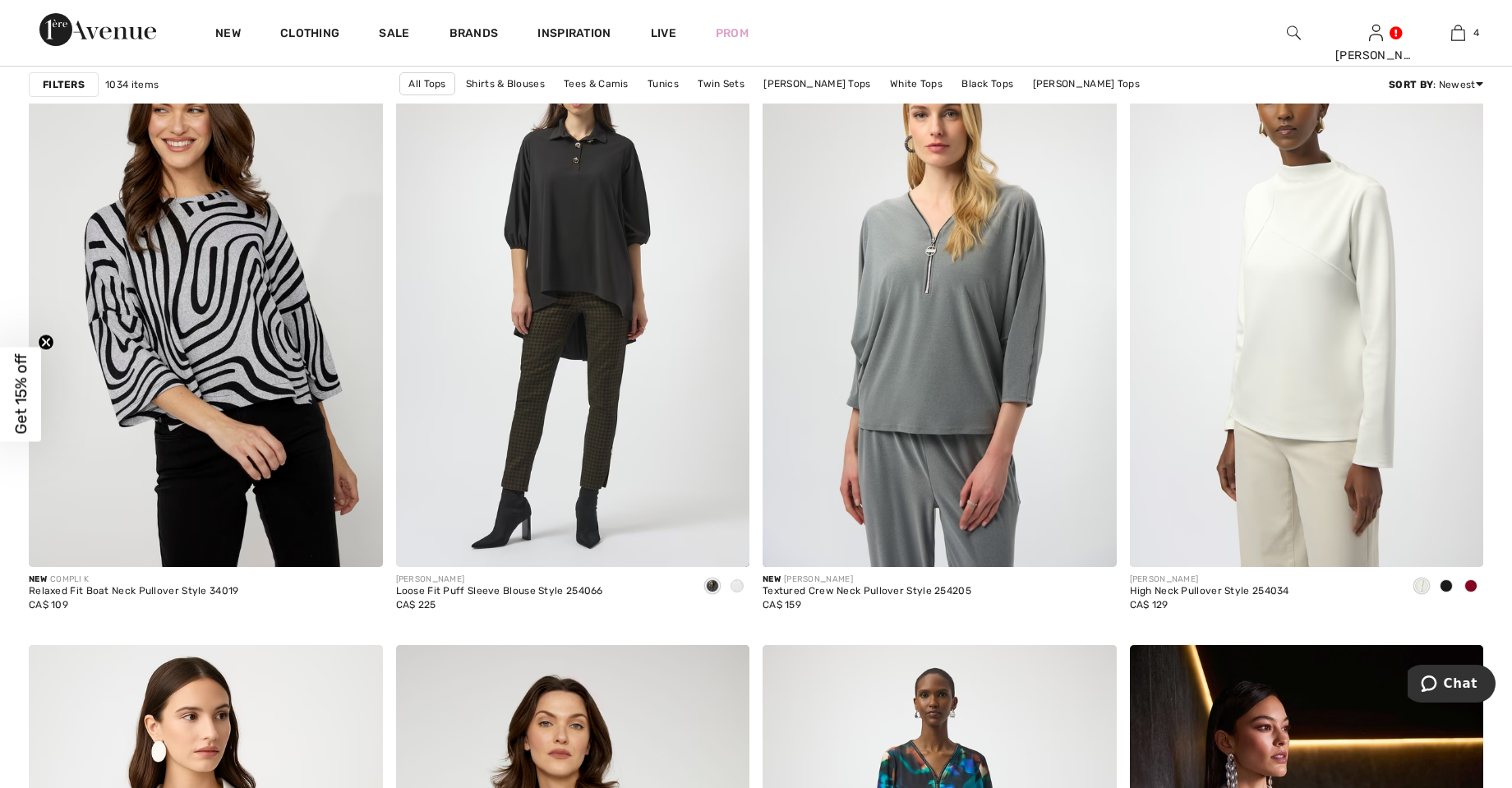
scroll to position [8210, 0]
click at [744, 592] on div at bounding box center [737, 586] width 25 height 27
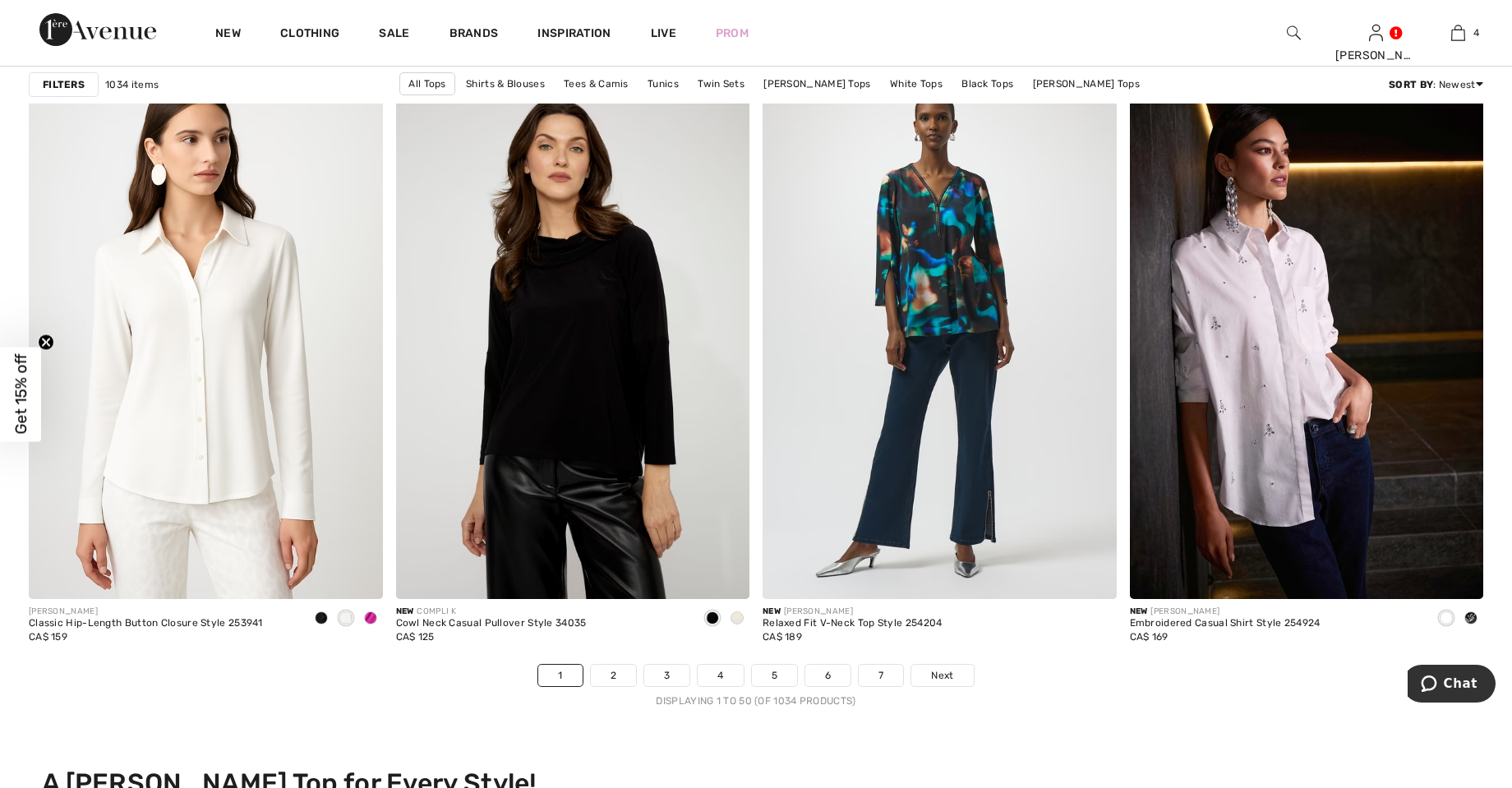
scroll to position [8785, 0]
click at [740, 614] on span at bounding box center [737, 619] width 13 height 13
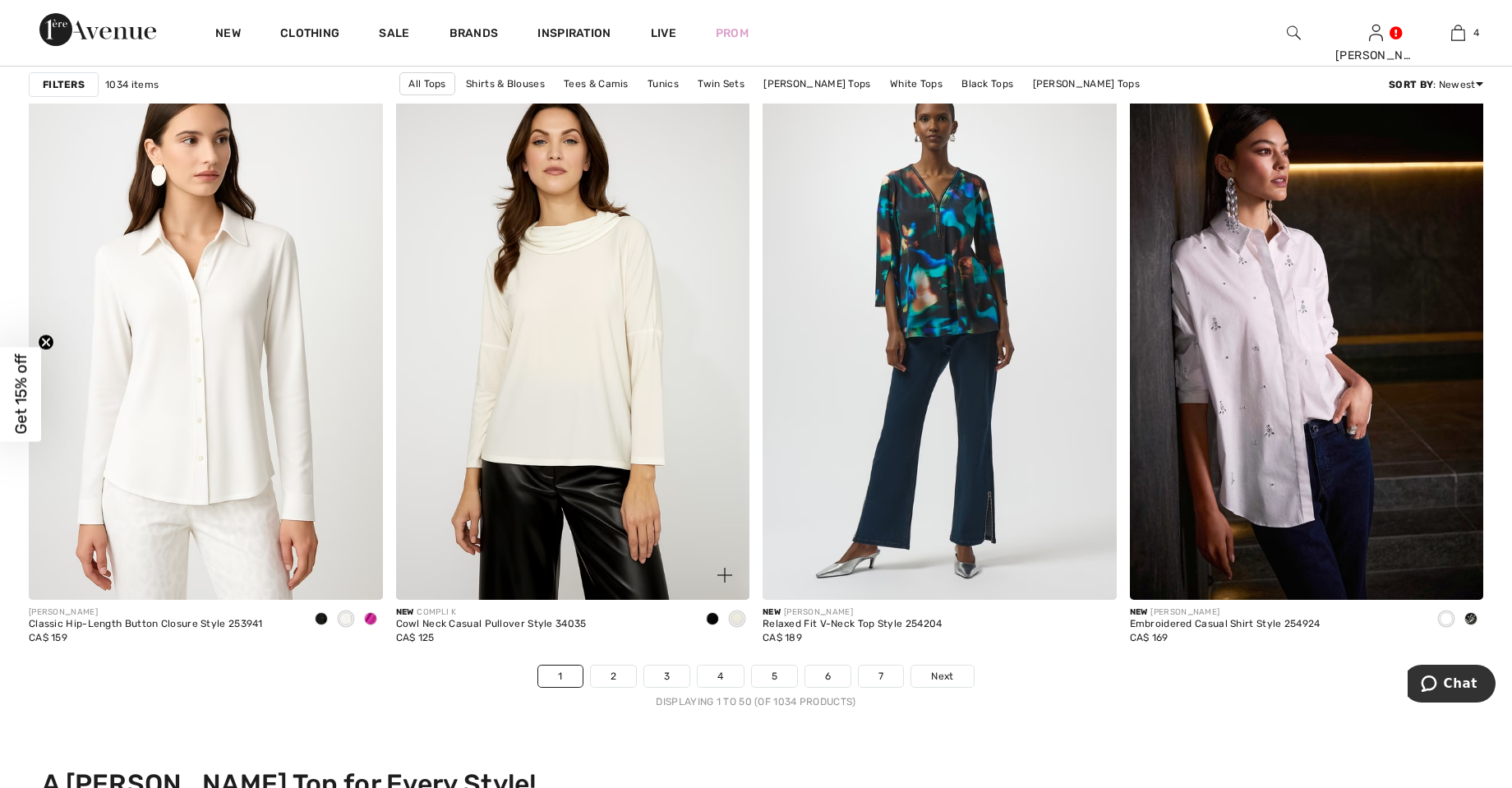
click at [626, 353] on img at bounding box center [574, 335] width 355 height 531
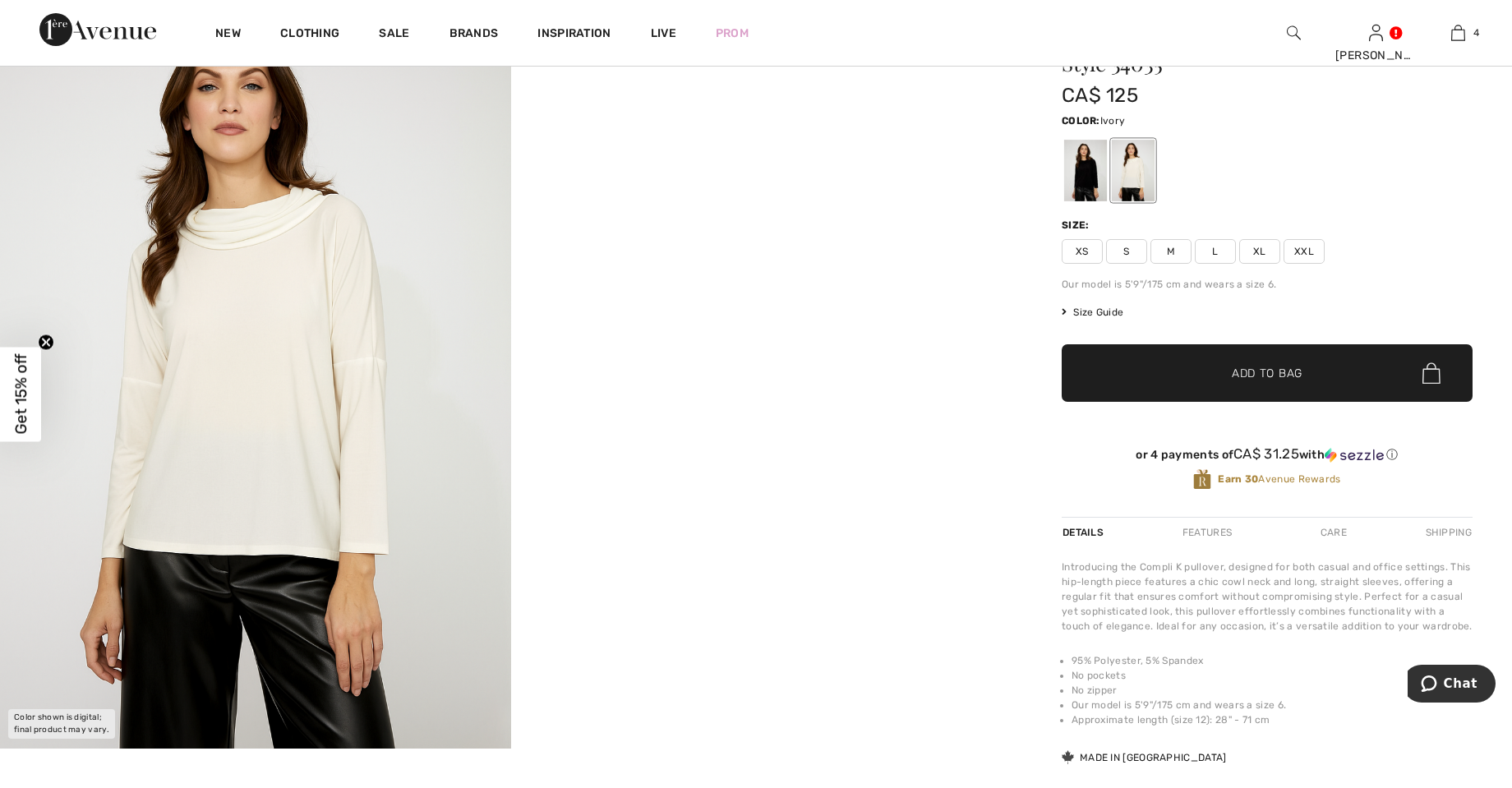
scroll to position [113, 0]
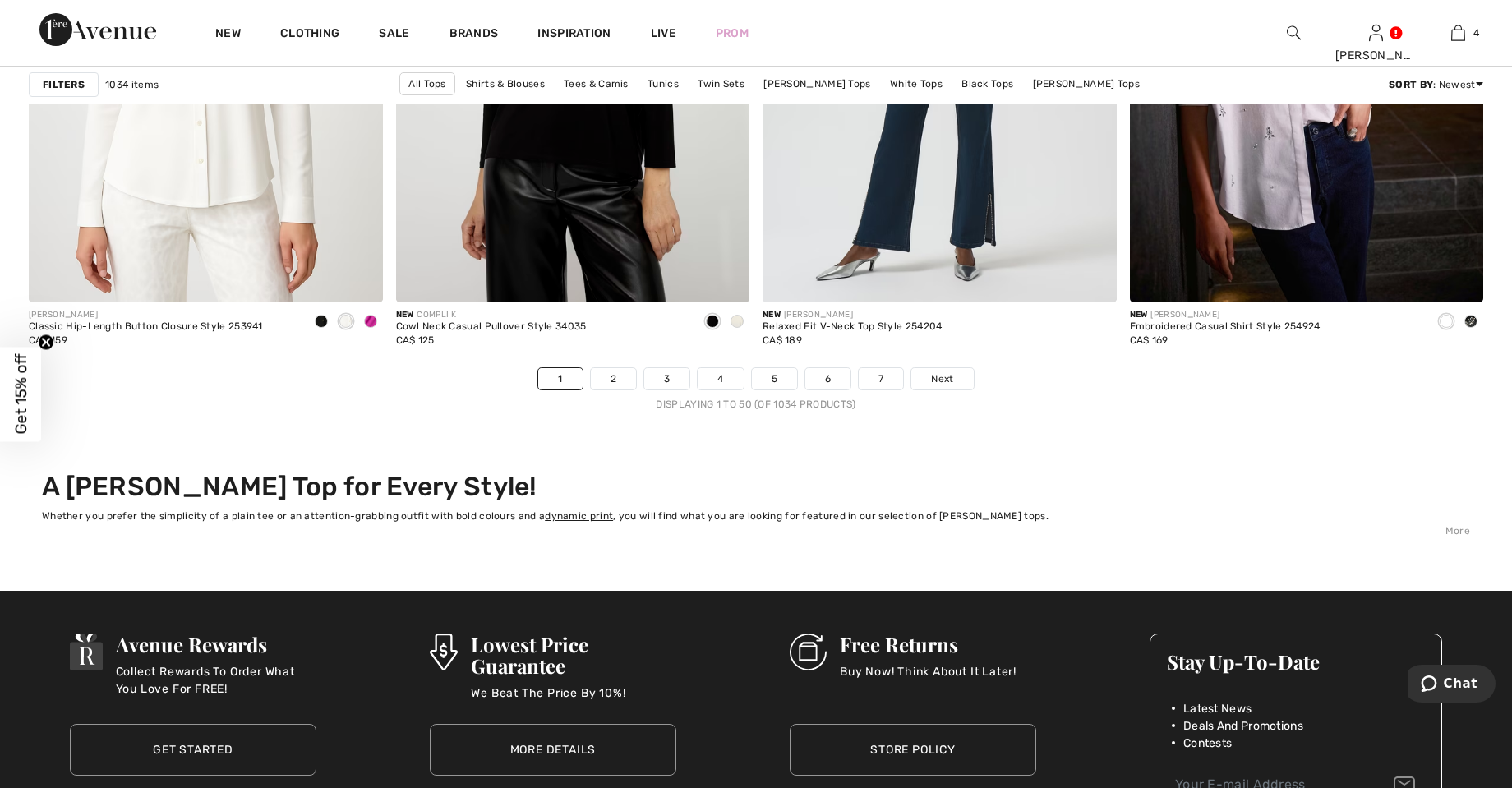
scroll to position [9074, 0]
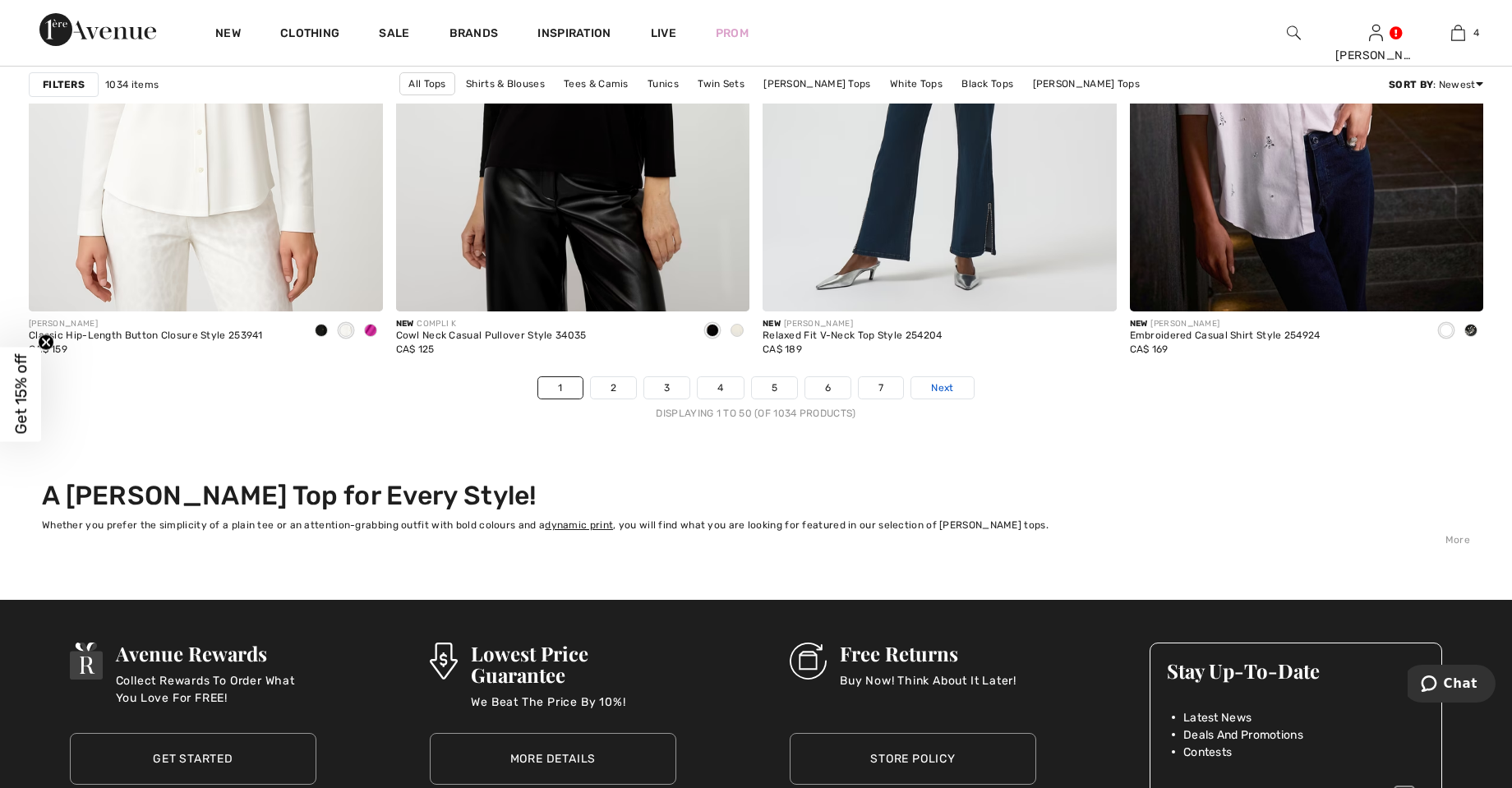
click at [937, 383] on span "Next" at bounding box center [942, 388] width 22 height 15
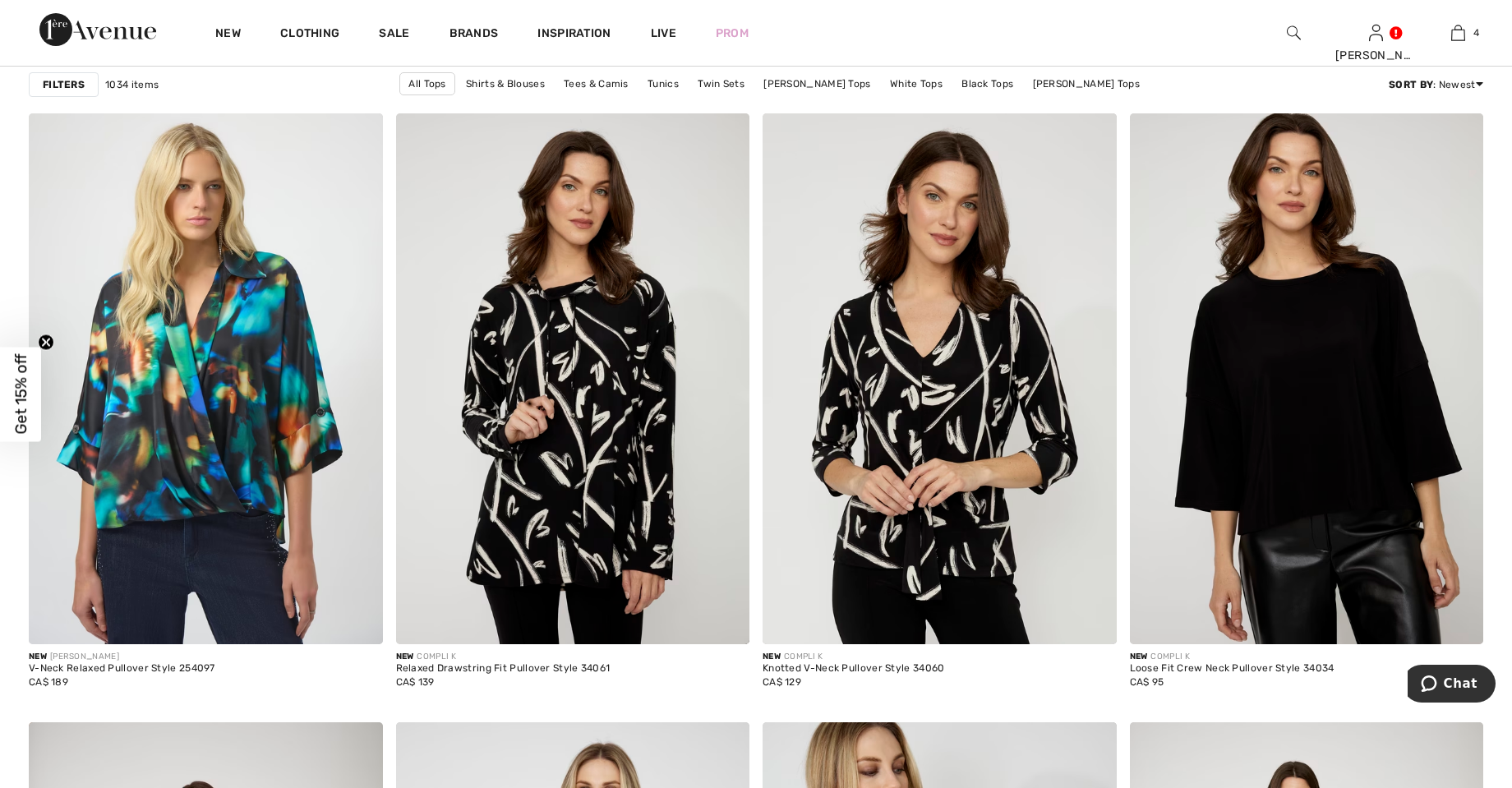
scroll to position [2799, 0]
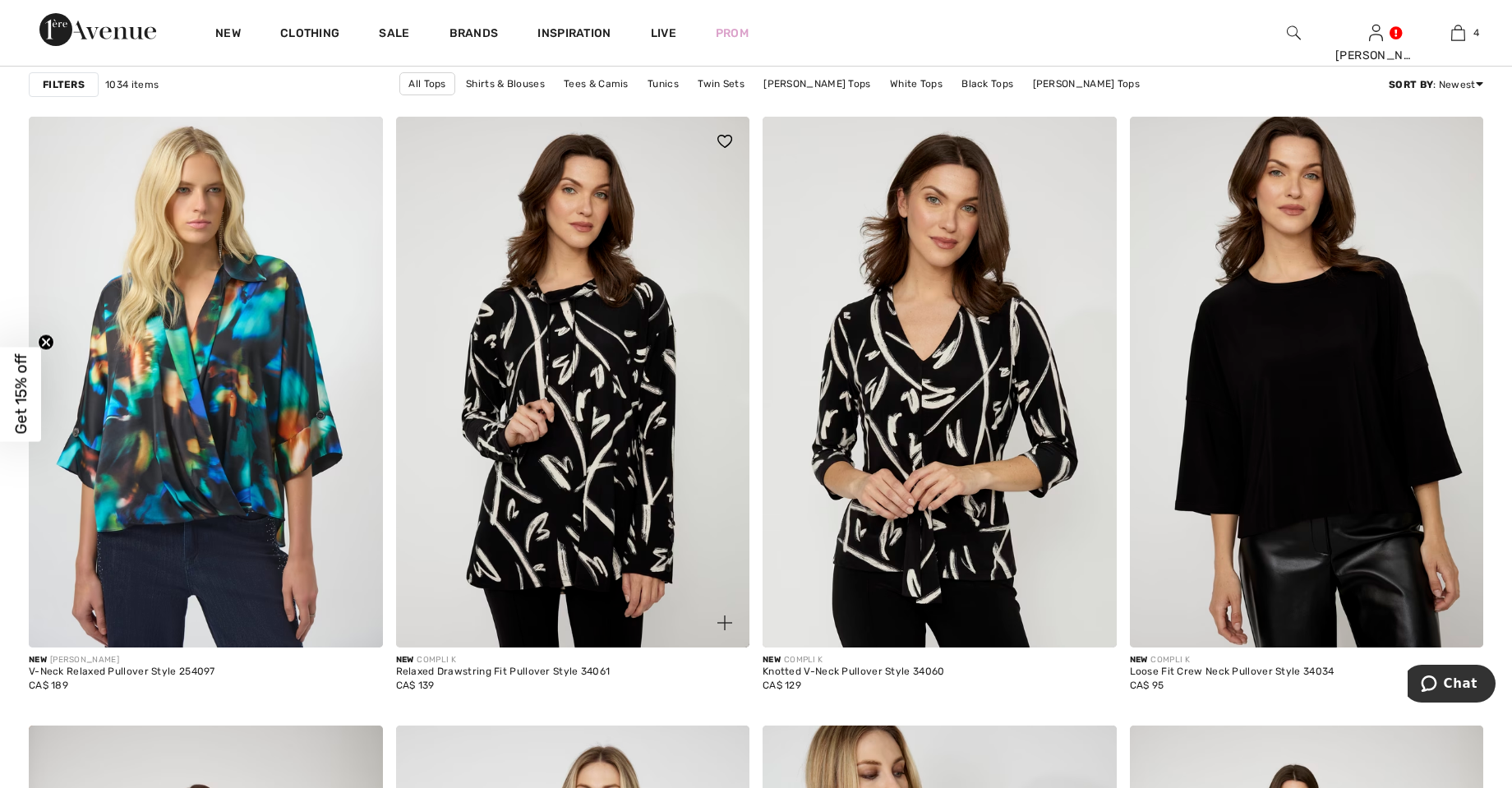
click at [602, 408] on img at bounding box center [574, 382] width 355 height 531
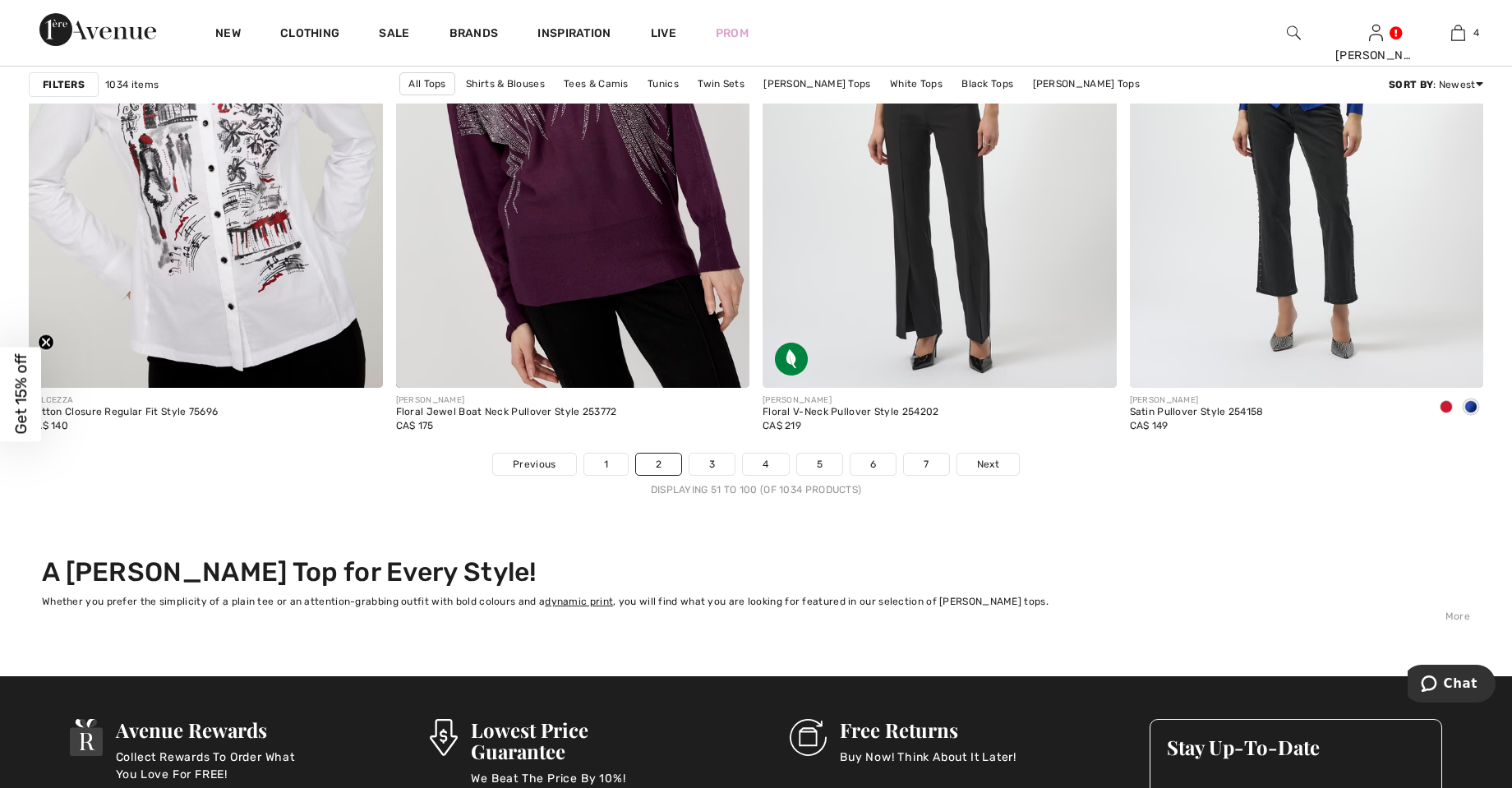
scroll to position [8996, 0]
click at [1008, 463] on link "Next" at bounding box center [988, 465] width 62 height 21
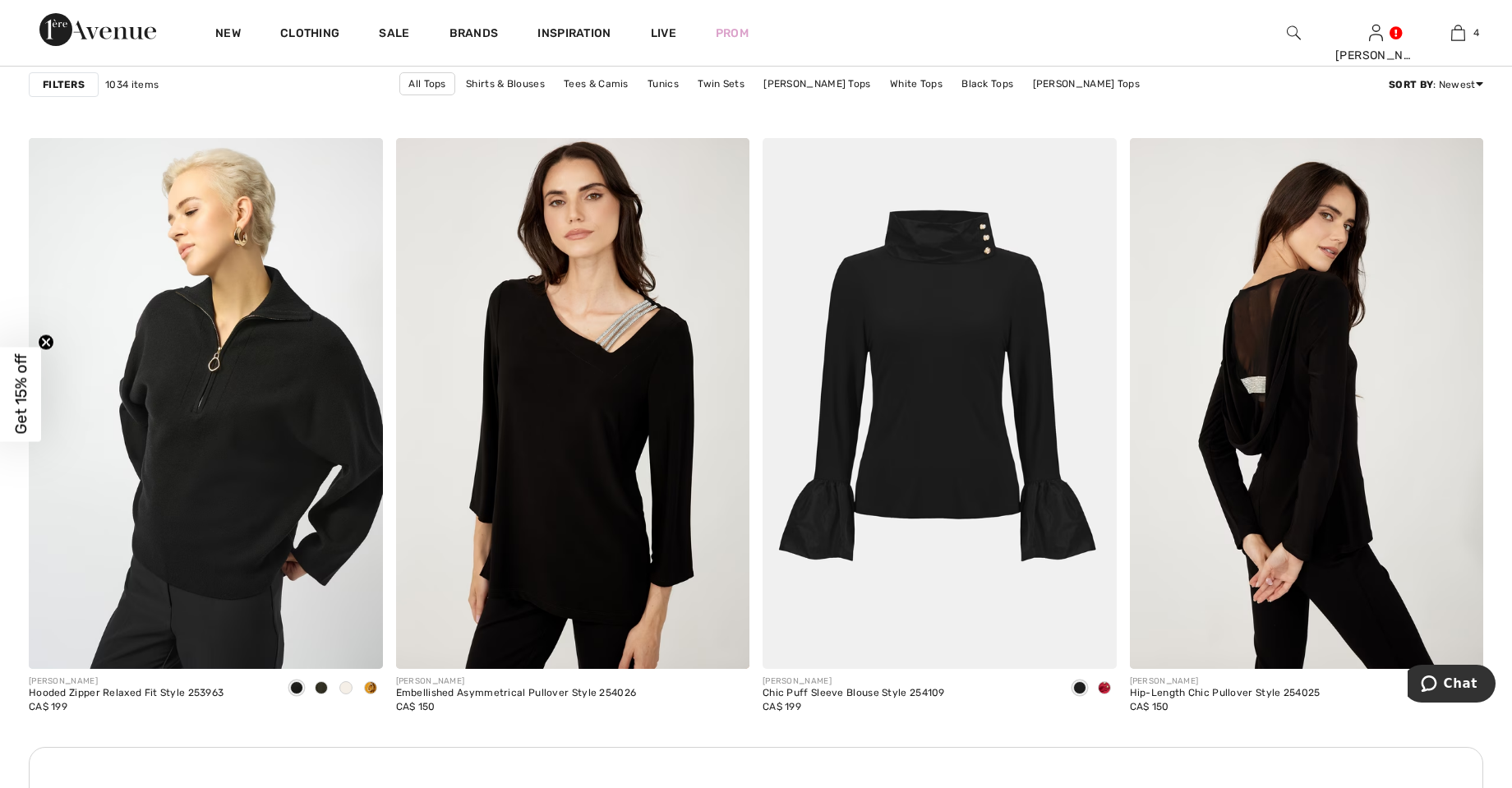
scroll to position [1940, 0]
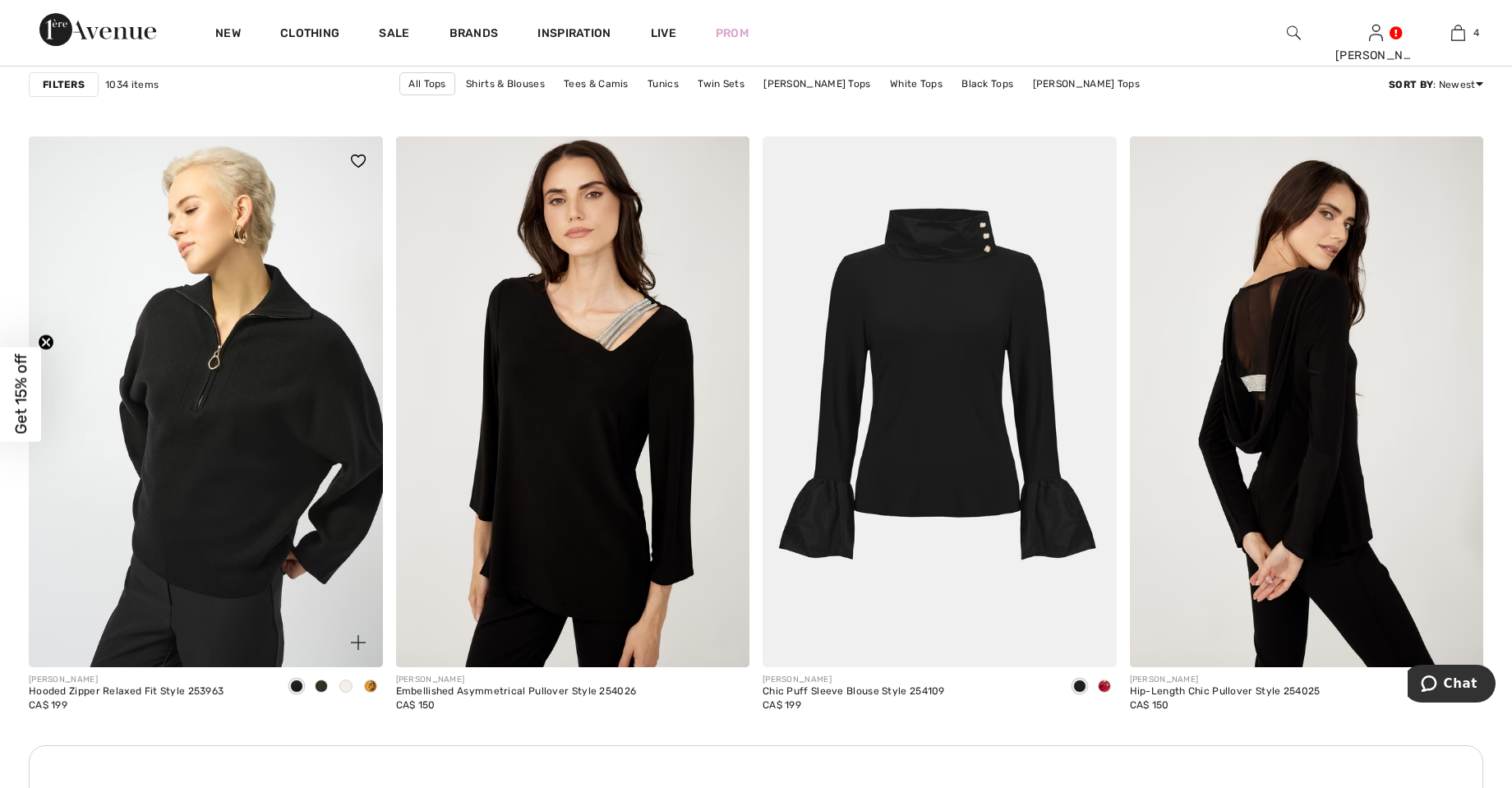
click at [375, 689] on span at bounding box center [371, 686] width 13 height 13
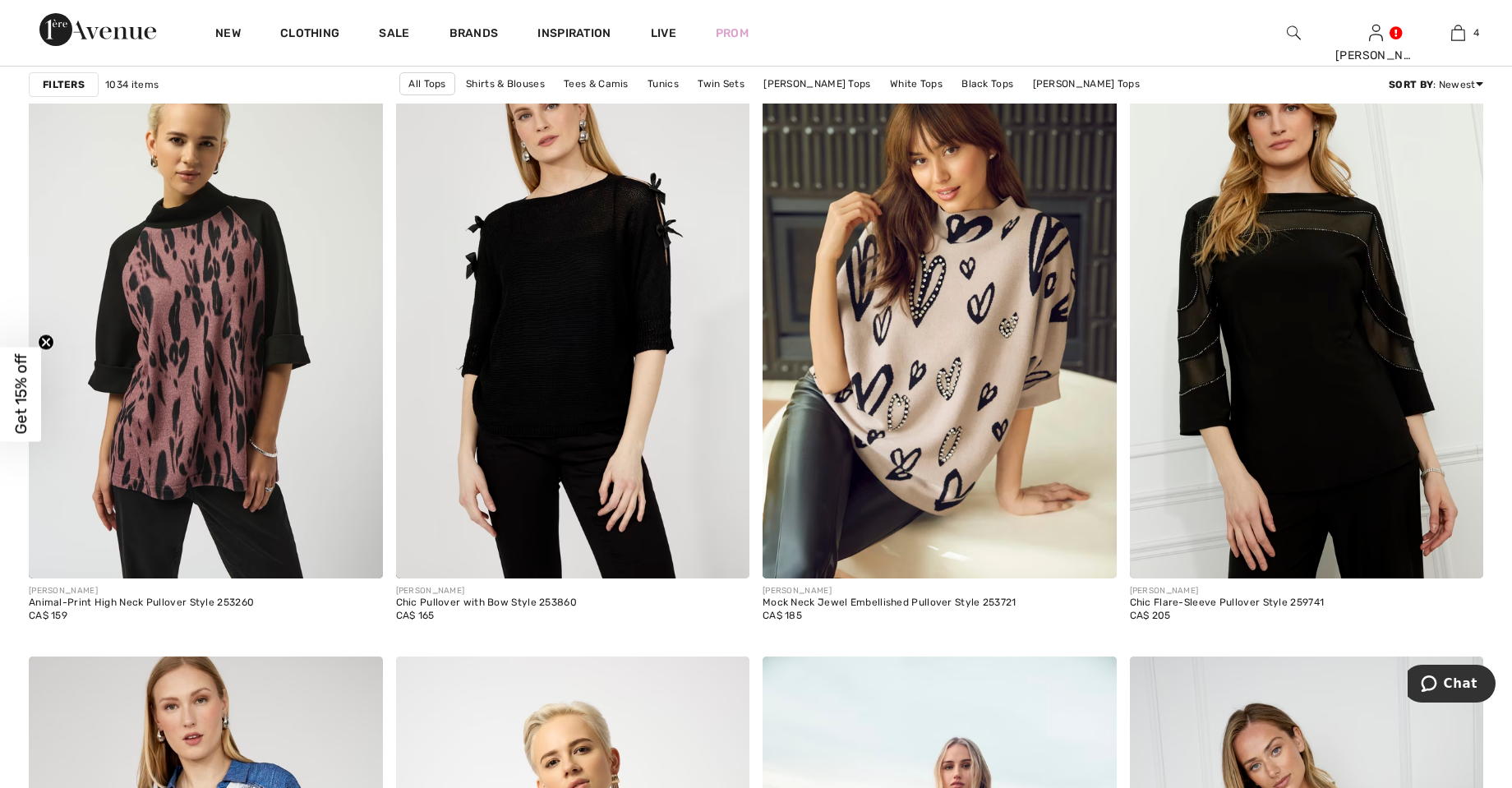
scroll to position [3468, 0]
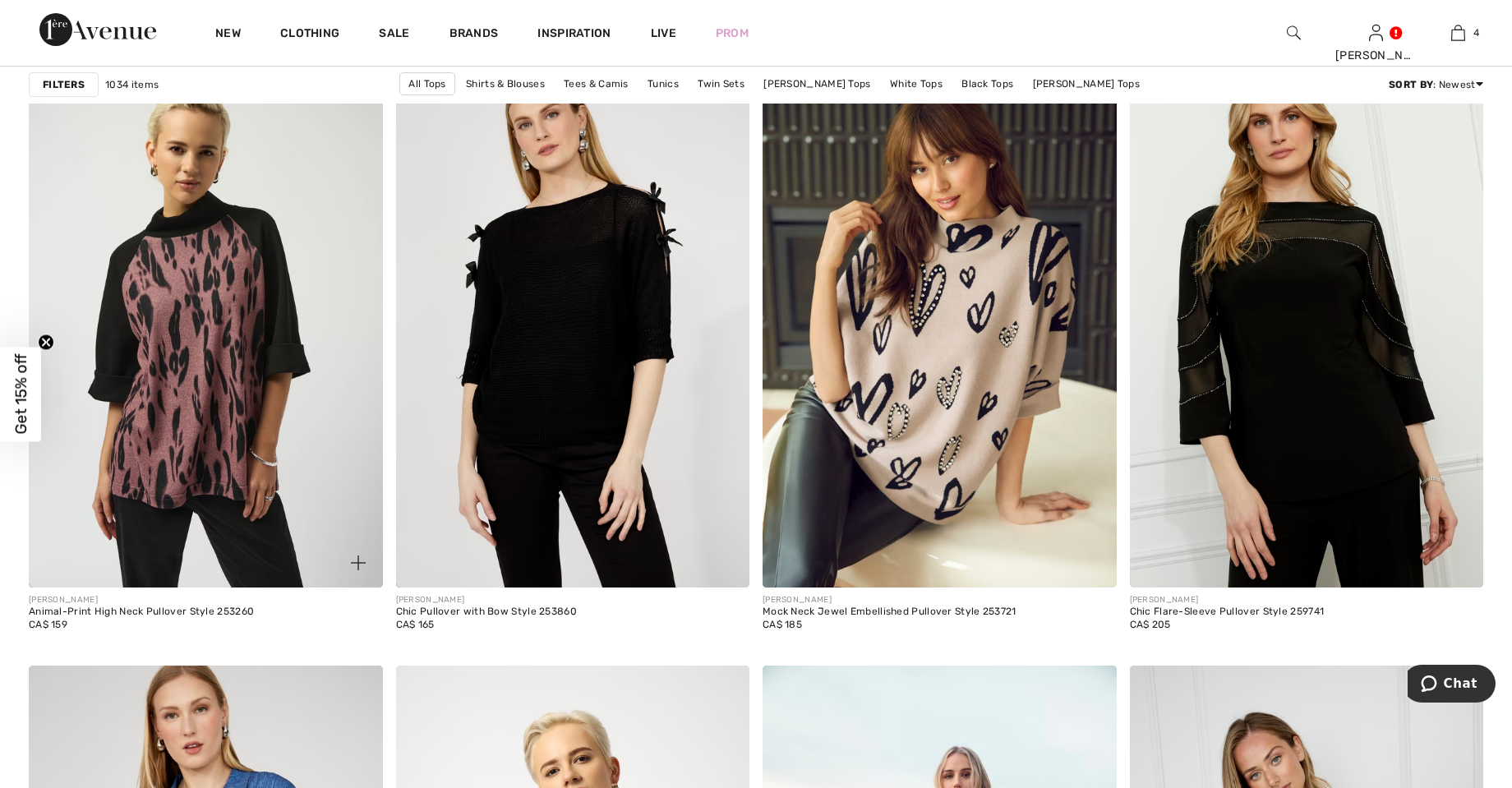
click at [231, 415] on img at bounding box center [206, 322] width 355 height 531
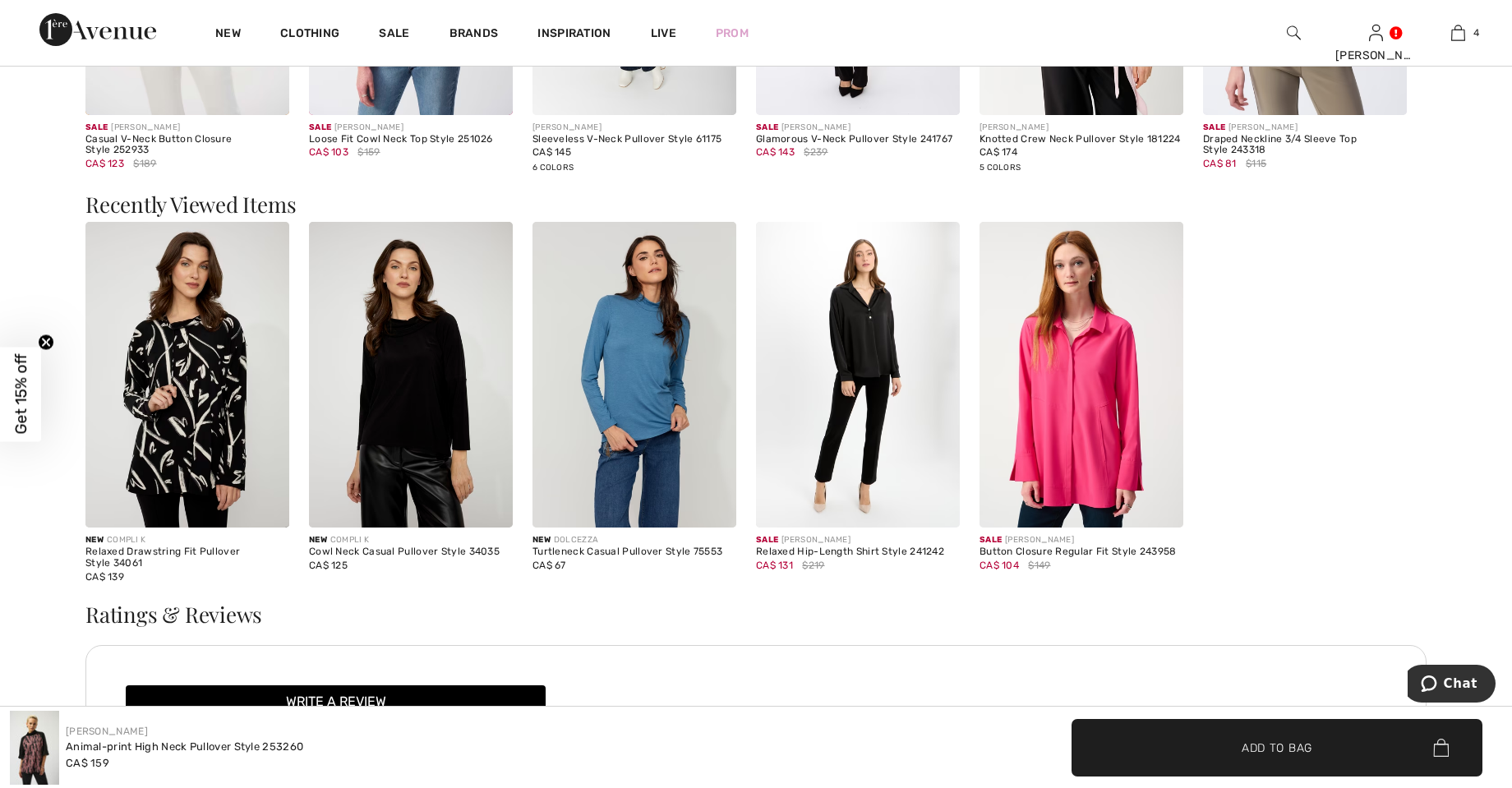
scroll to position [2031, 0]
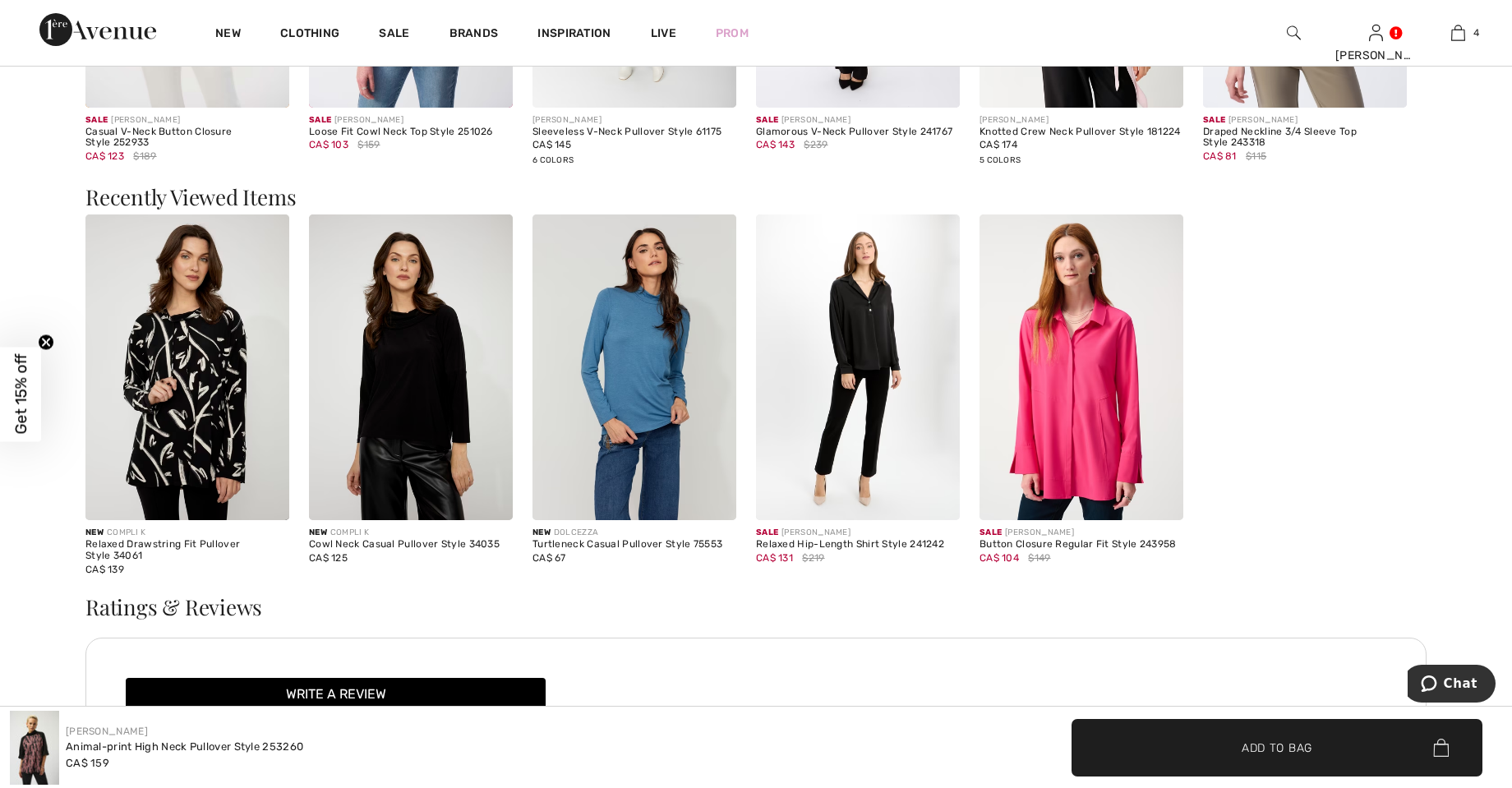
click at [1106, 416] on img at bounding box center [1081, 367] width 204 height 306
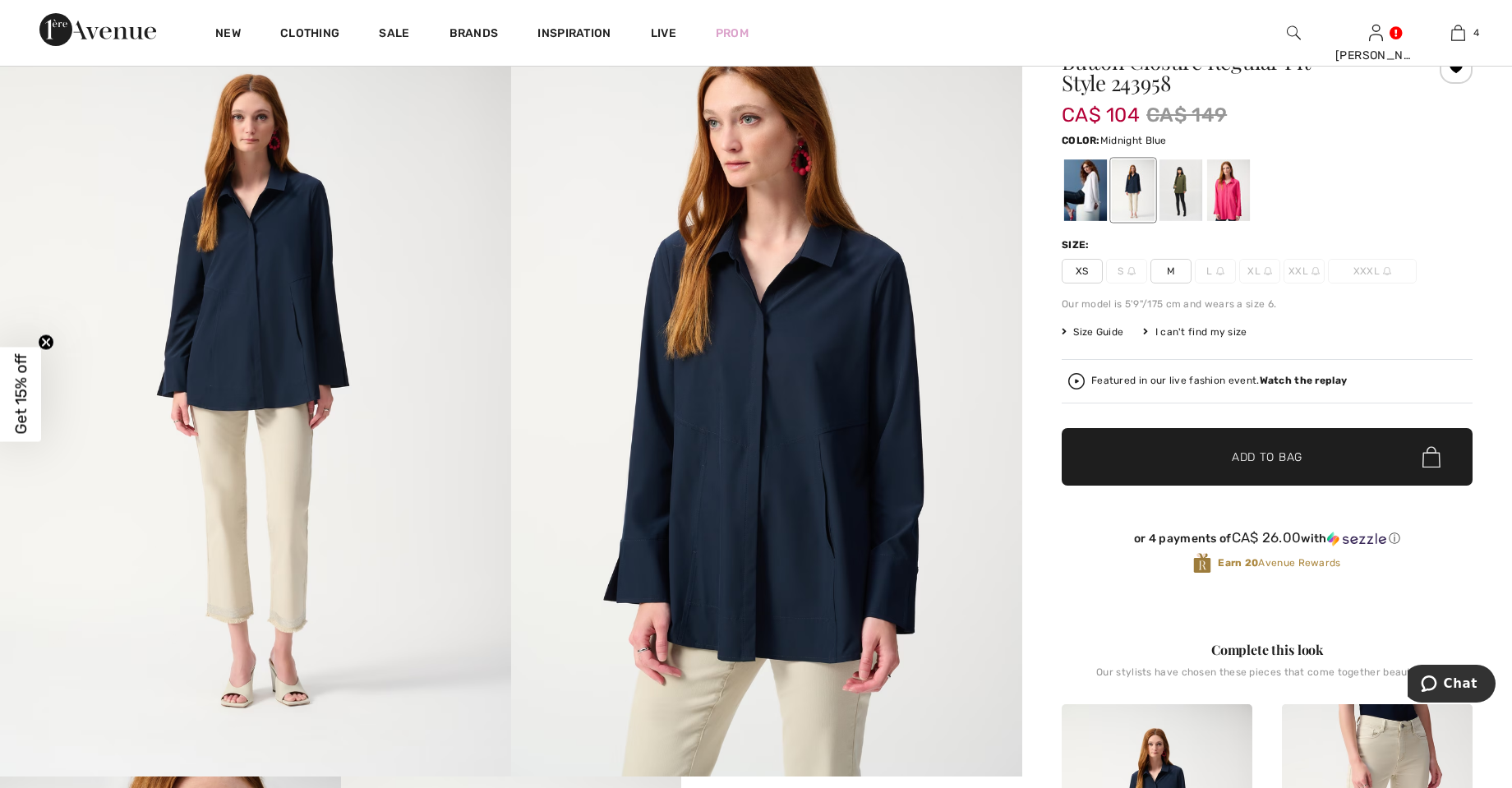
scroll to position [91, 0]
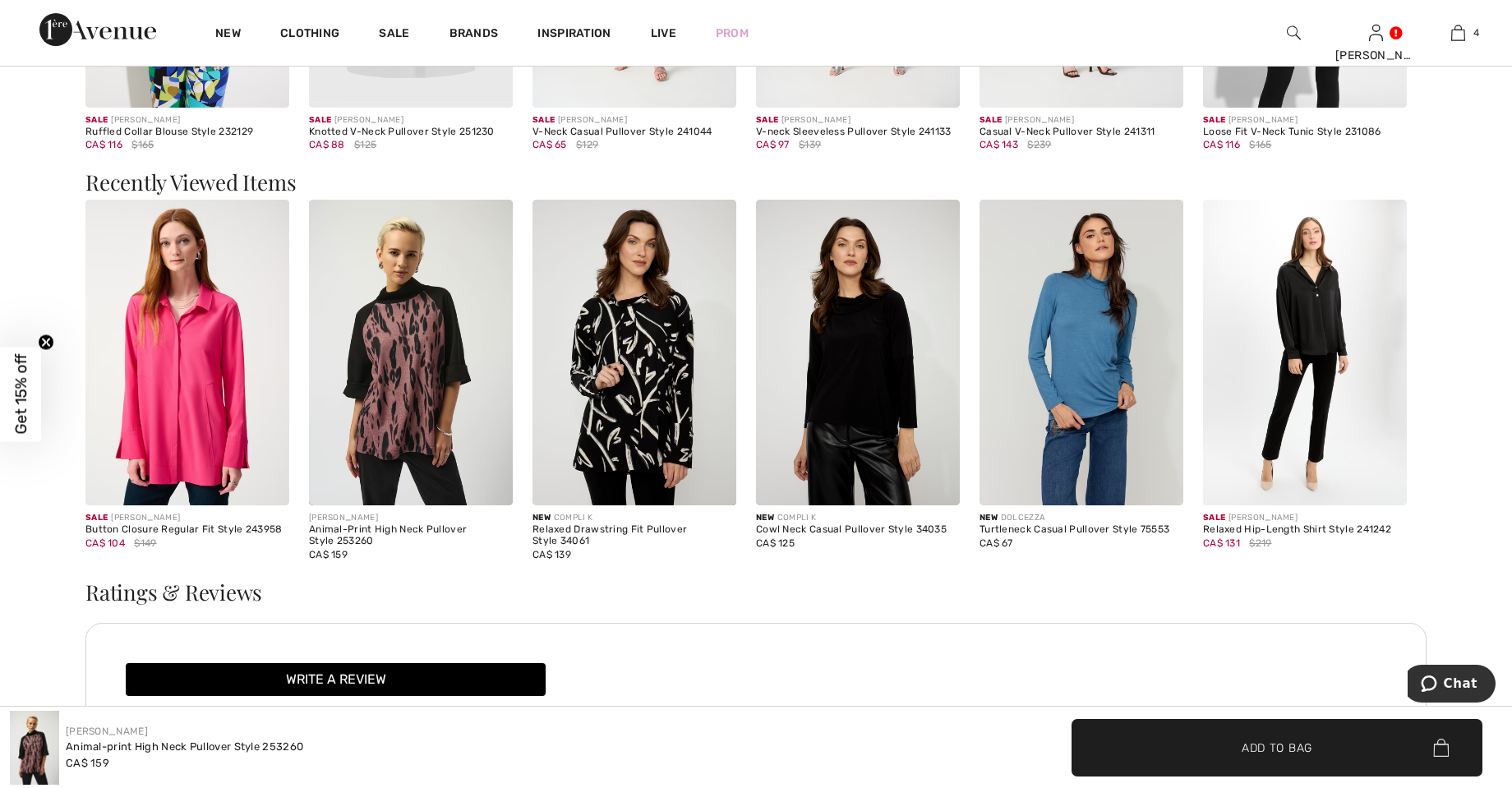
click at [203, 413] on img at bounding box center [187, 352] width 204 height 306
